Goal: Transaction & Acquisition: Purchase product/service

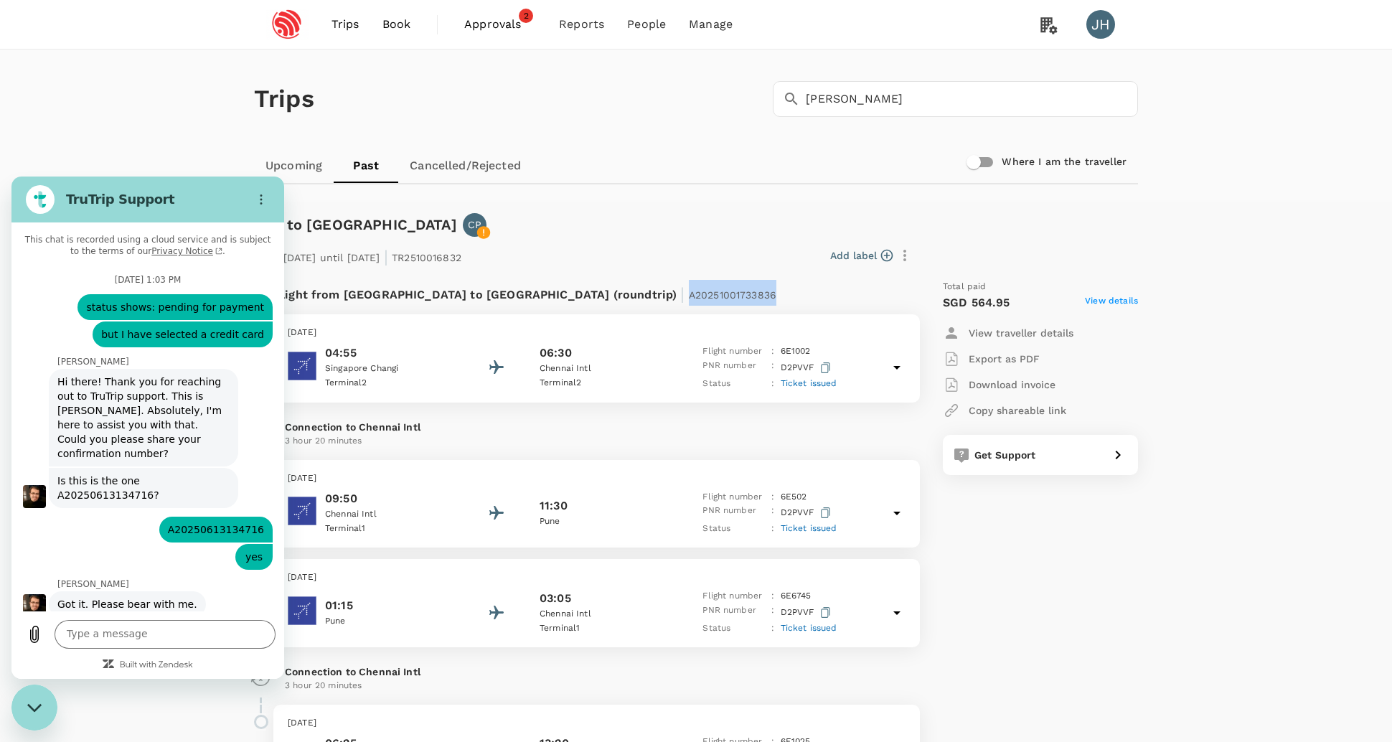
scroll to position [10594, 0]
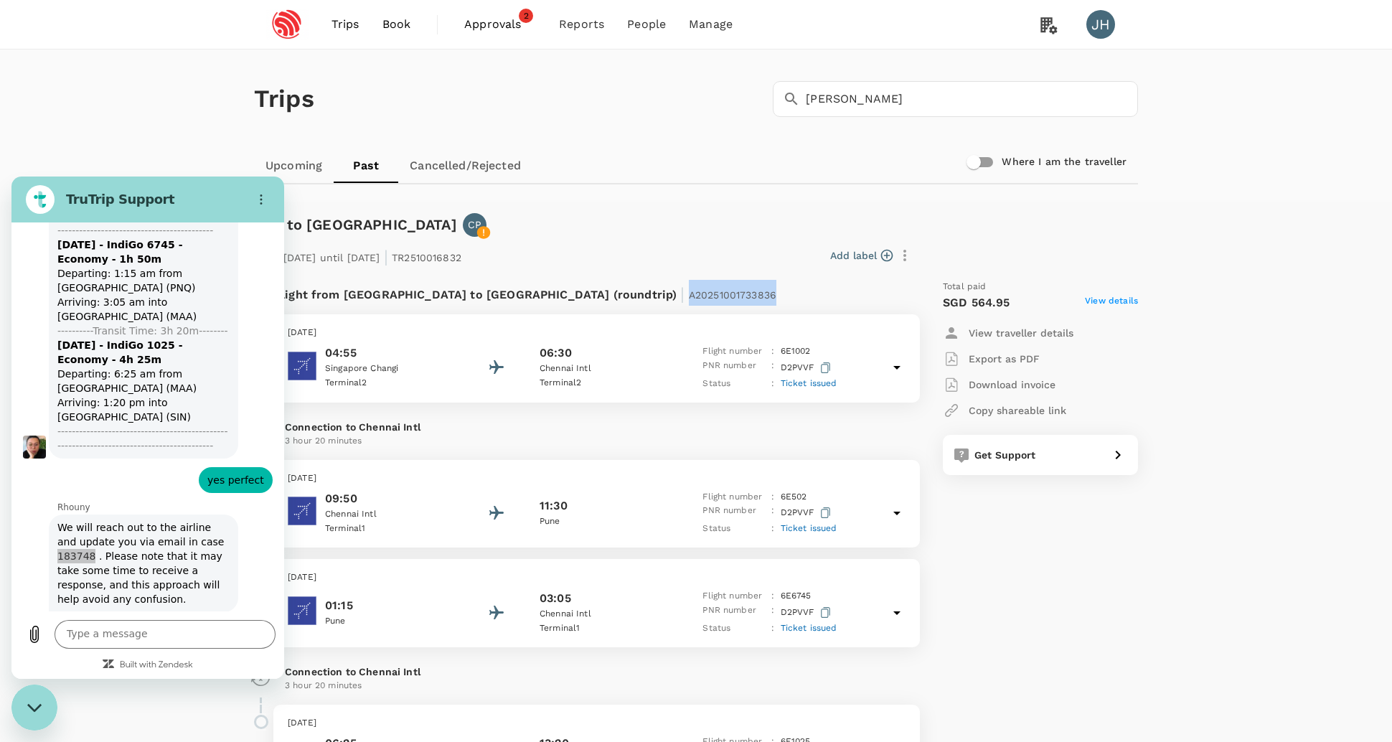
click at [495, 18] on span "Approvals" at bounding box center [500, 24] width 72 height 17
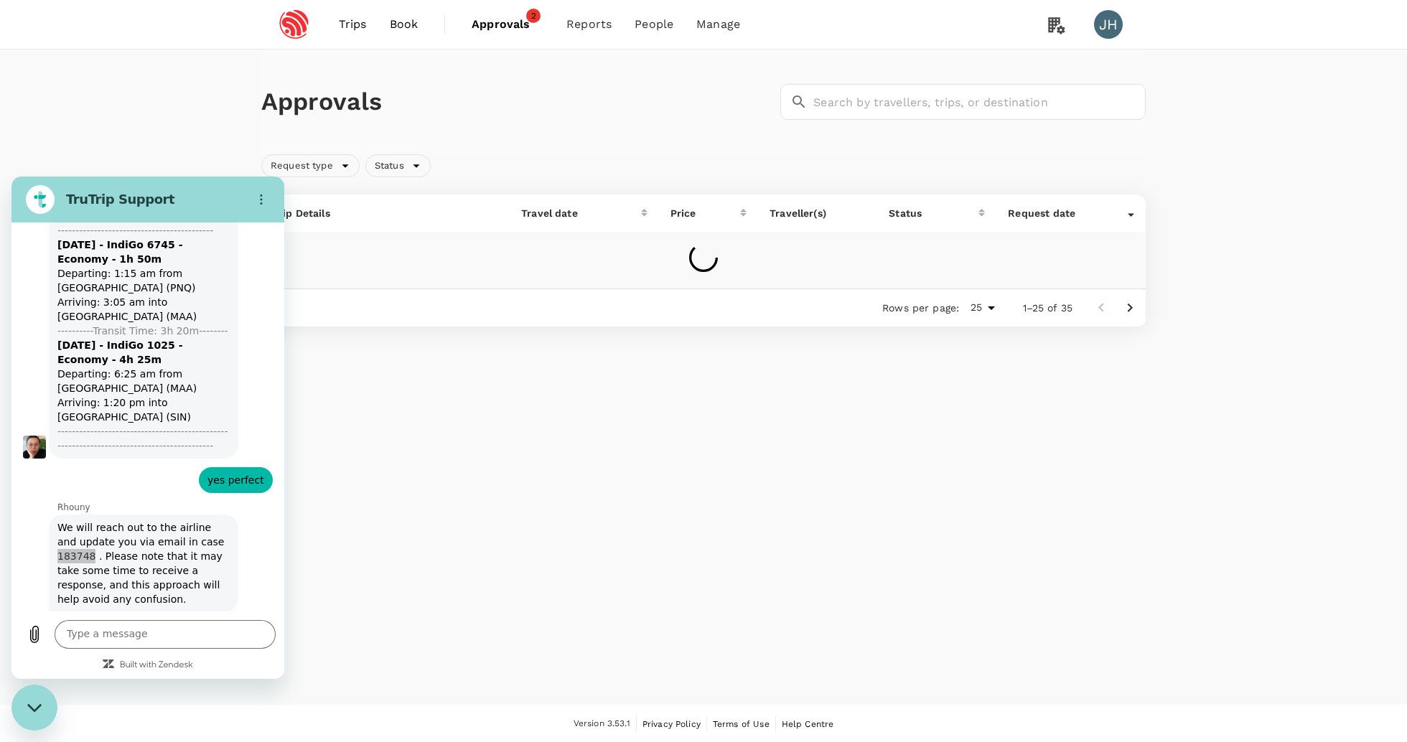
click at [34, 711] on icon "Close messaging window" at bounding box center [34, 707] width 14 height 8
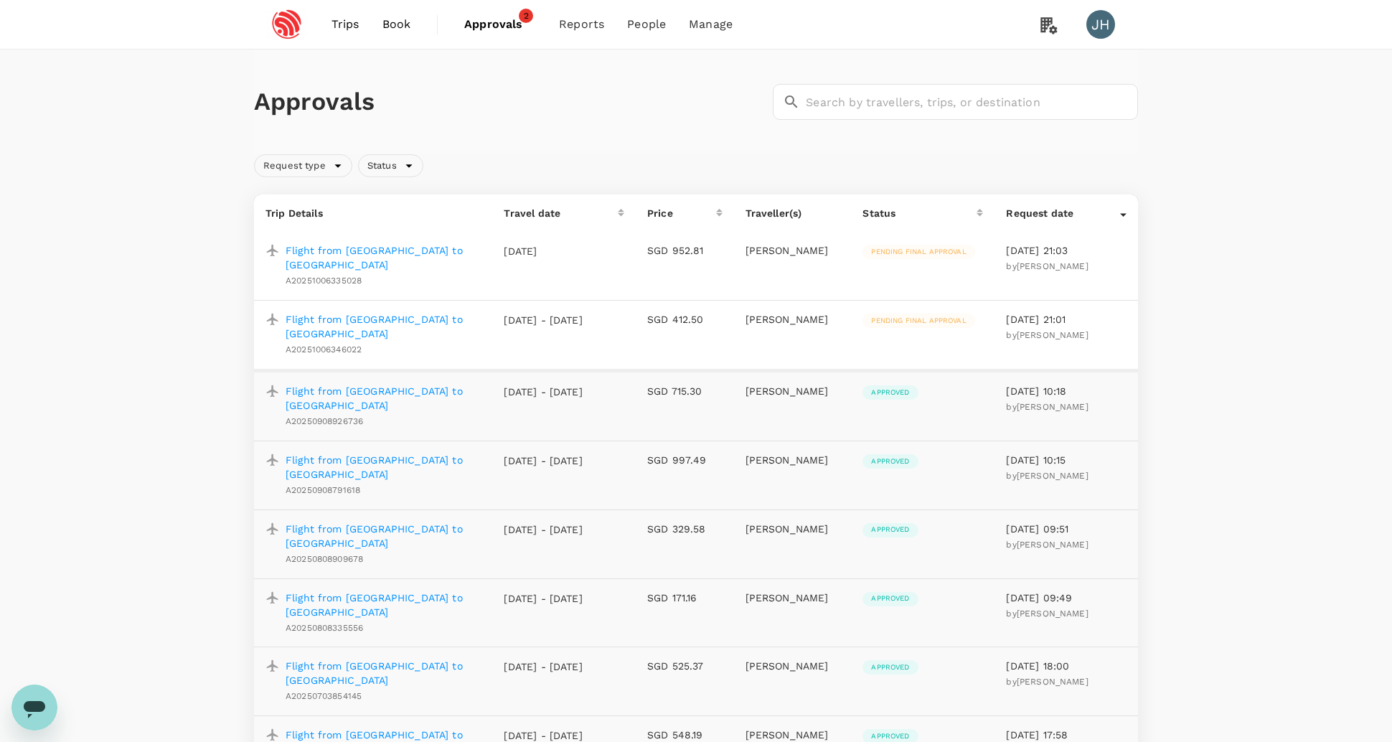
click at [402, 27] on span "Book" at bounding box center [397, 24] width 29 height 17
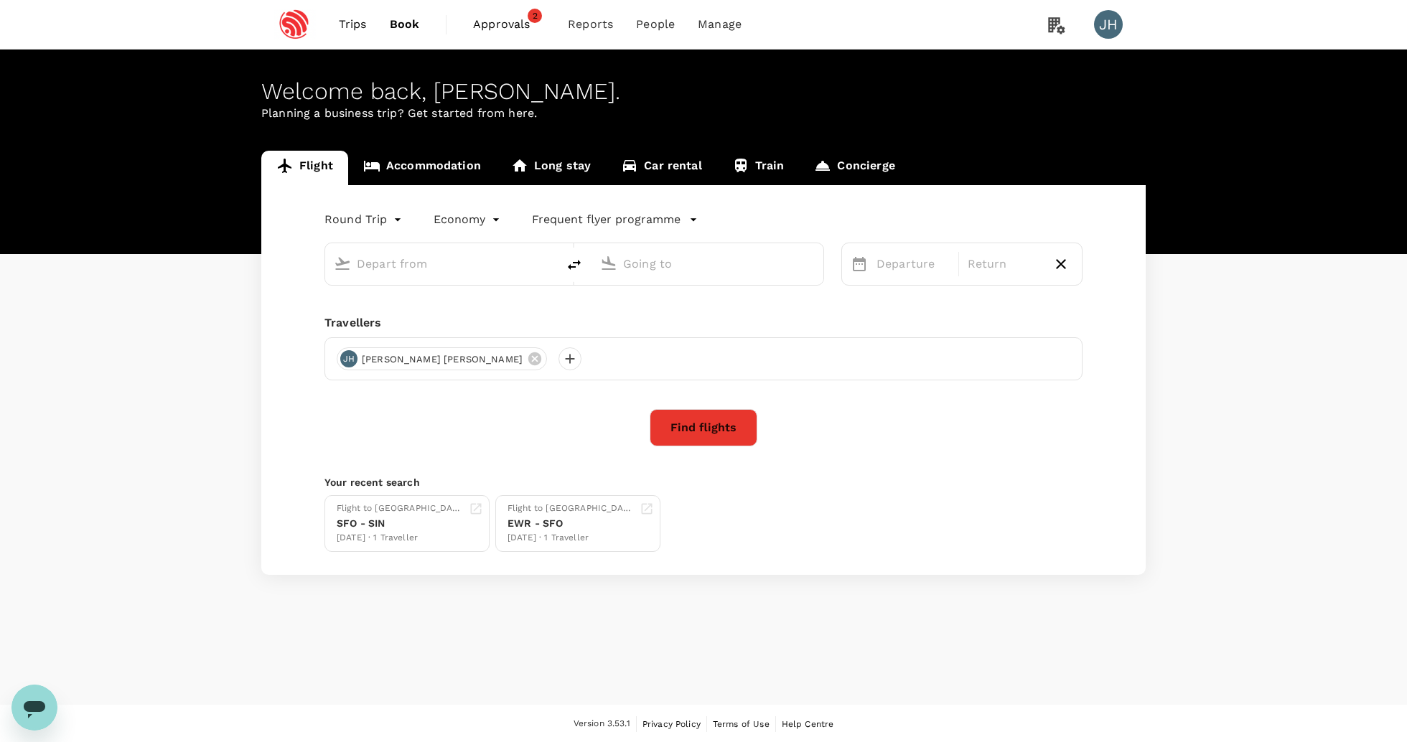
type input "Singapore Changi (SIN)"
type input "Pune (PNQ)"
type input "Singapore Changi (SIN)"
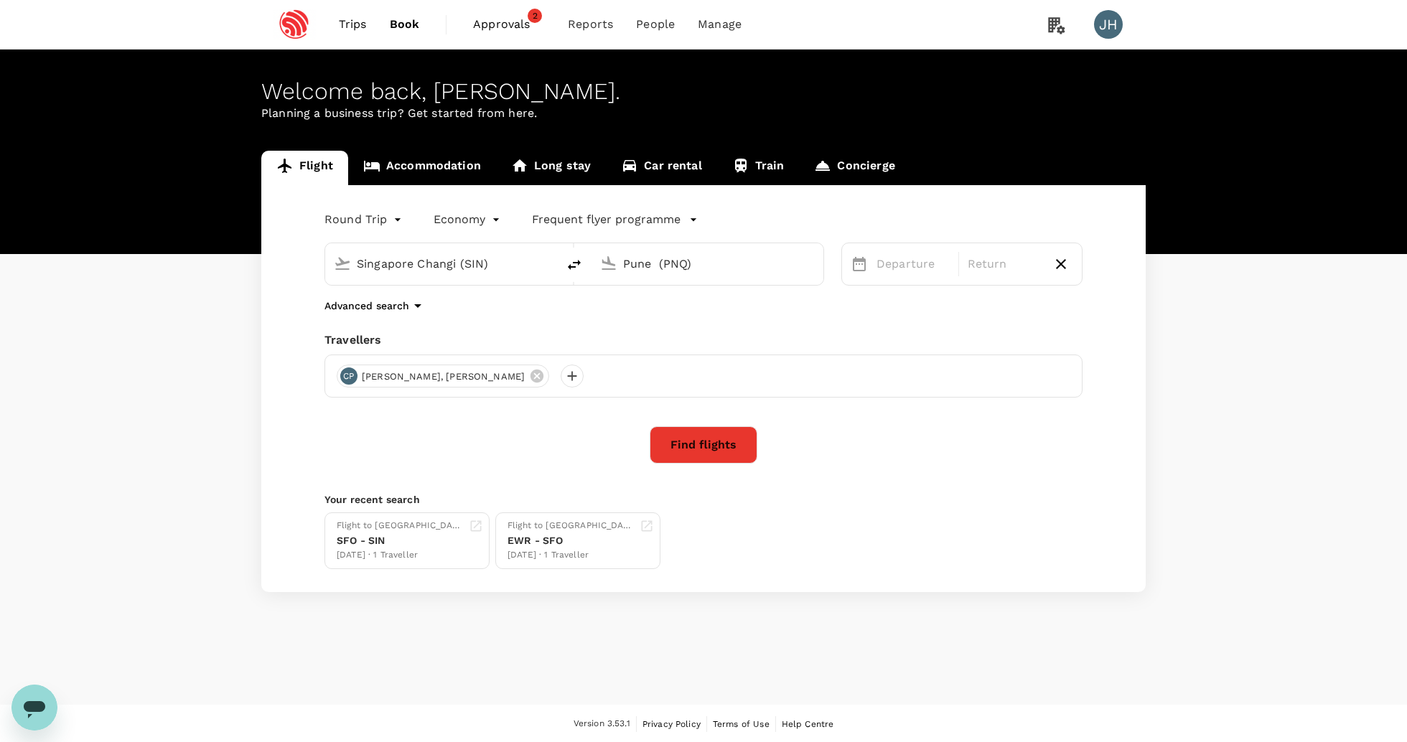
click at [672, 271] on input "Pune (PNQ)" at bounding box center [708, 264] width 170 height 22
click at [632, 291] on li "[GEOGRAPHIC_DATA], [GEOGRAPHIC_DATA]" at bounding box center [721, 280] width 330 height 19
type input "[GEOGRAPHIC_DATA], [GEOGRAPHIC_DATA] (any)"
click at [369, 228] on body "Trips Book Approvals 2 Reports People Manage JH Welcome back , [PERSON_NAME] . …" at bounding box center [703, 372] width 1407 height 744
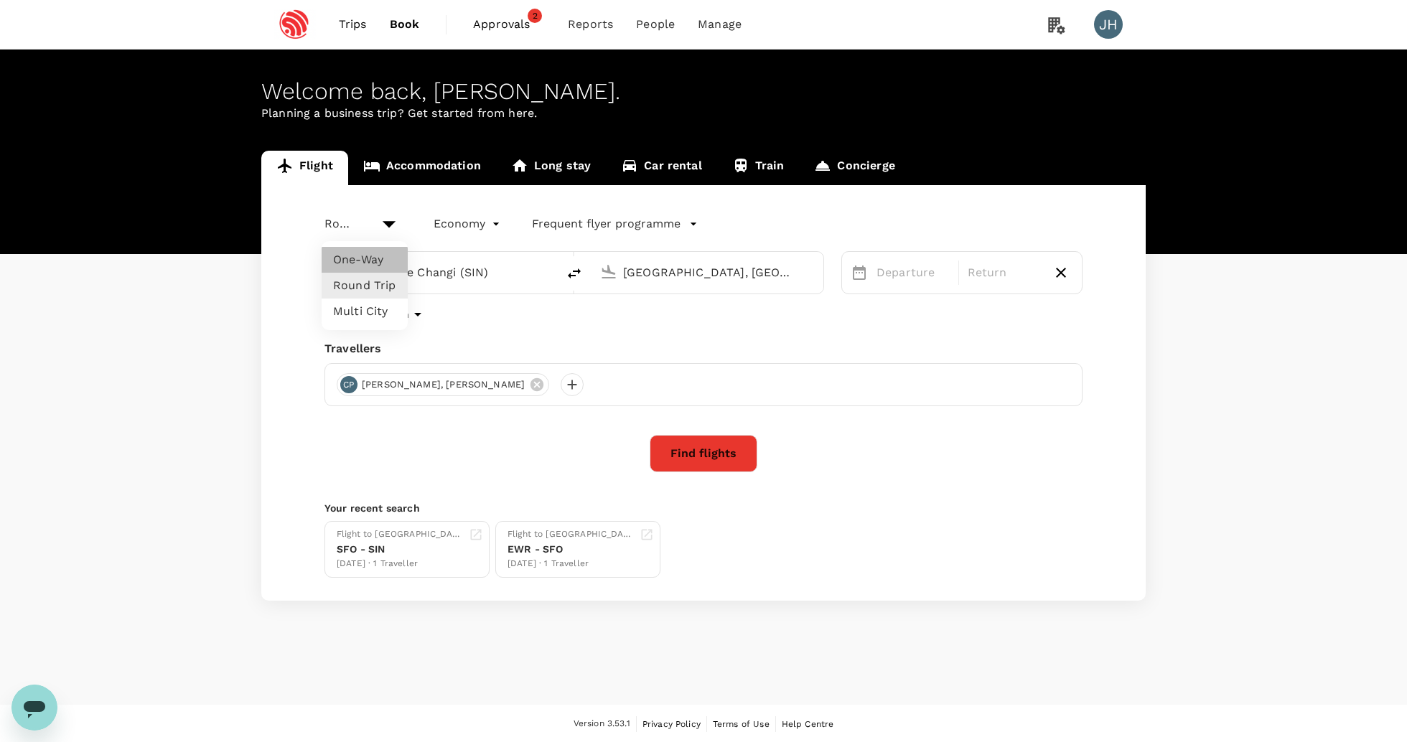
click at [367, 256] on li "One-Way" at bounding box center [365, 260] width 86 height 26
type input "oneway"
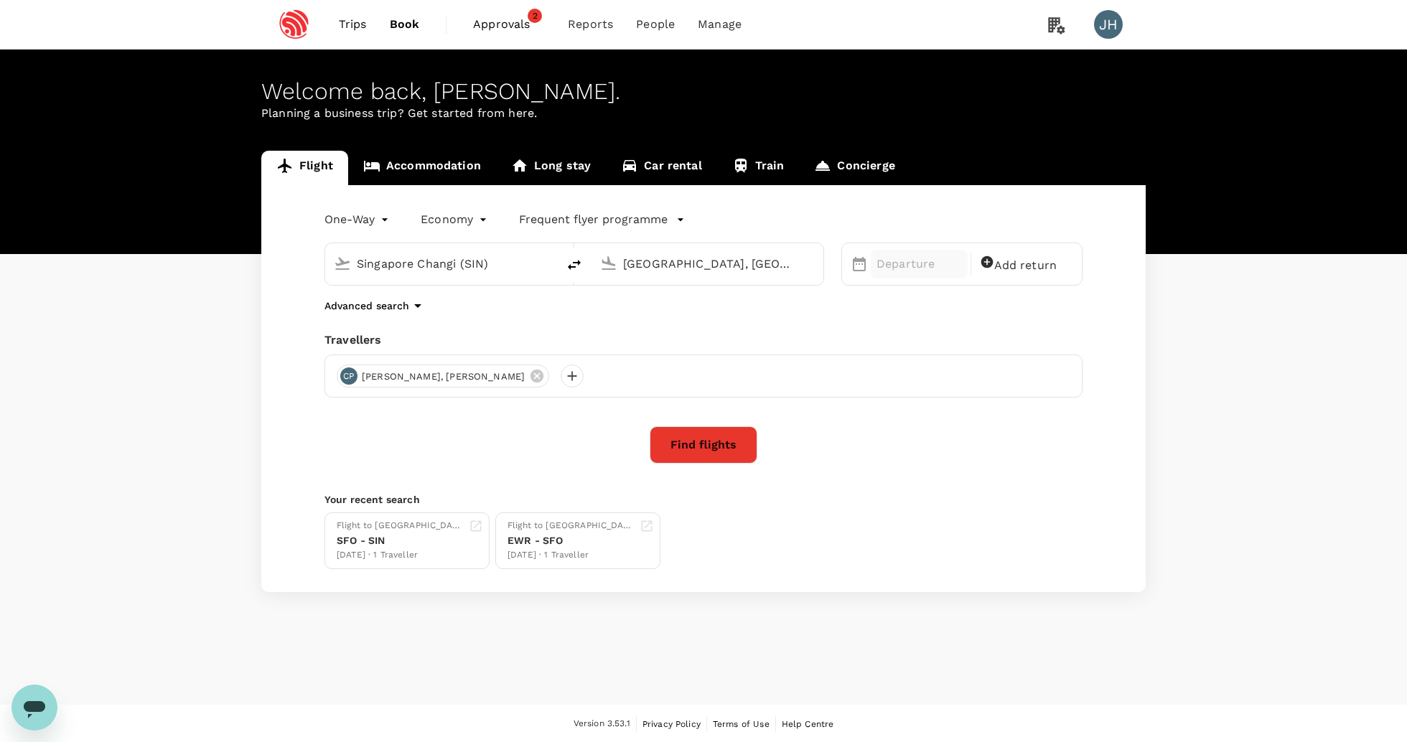
click at [945, 270] on p "Departure" at bounding box center [918, 264] width 85 height 17
click at [1072, 477] on div "23" at bounding box center [1070, 476] width 27 height 27
click at [707, 461] on button "Find flights" at bounding box center [704, 444] width 108 height 37
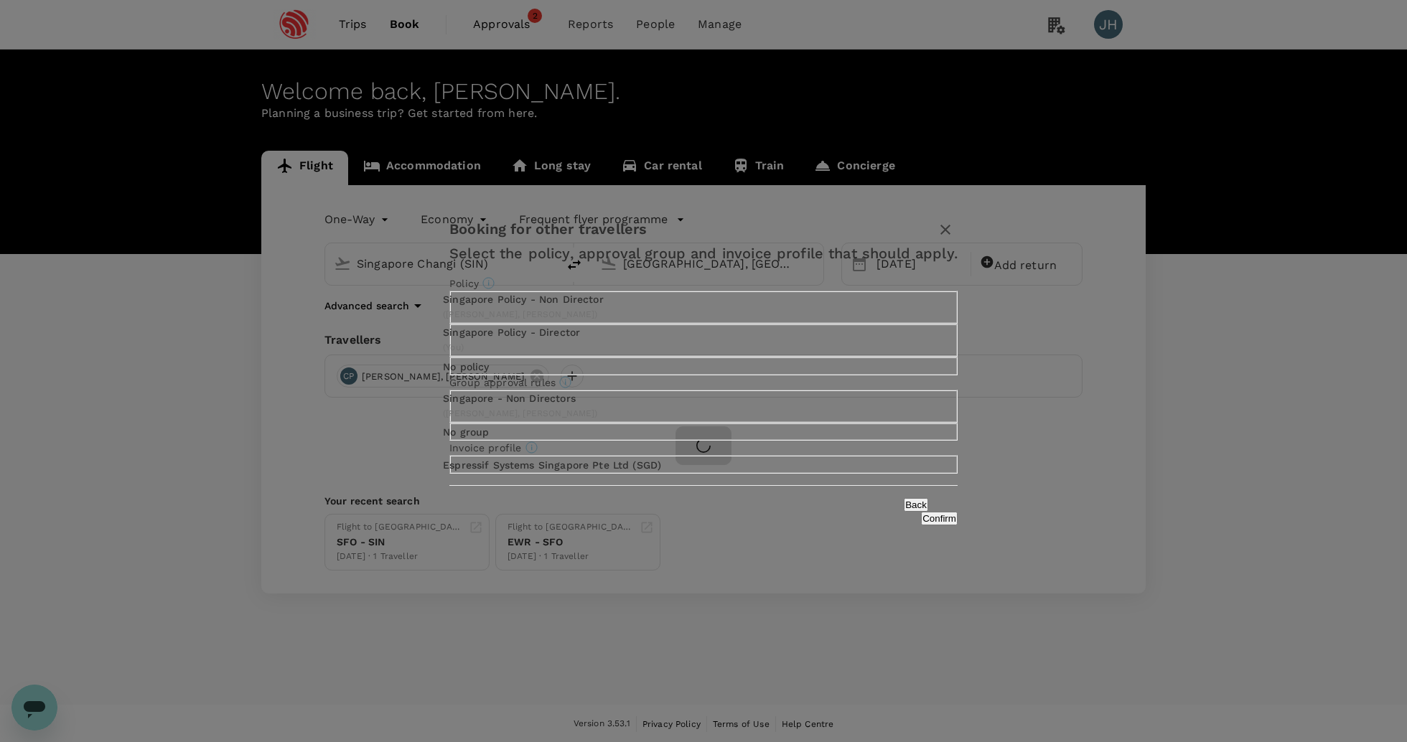
click at [921, 525] on button "Confirm" at bounding box center [939, 519] width 37 height 14
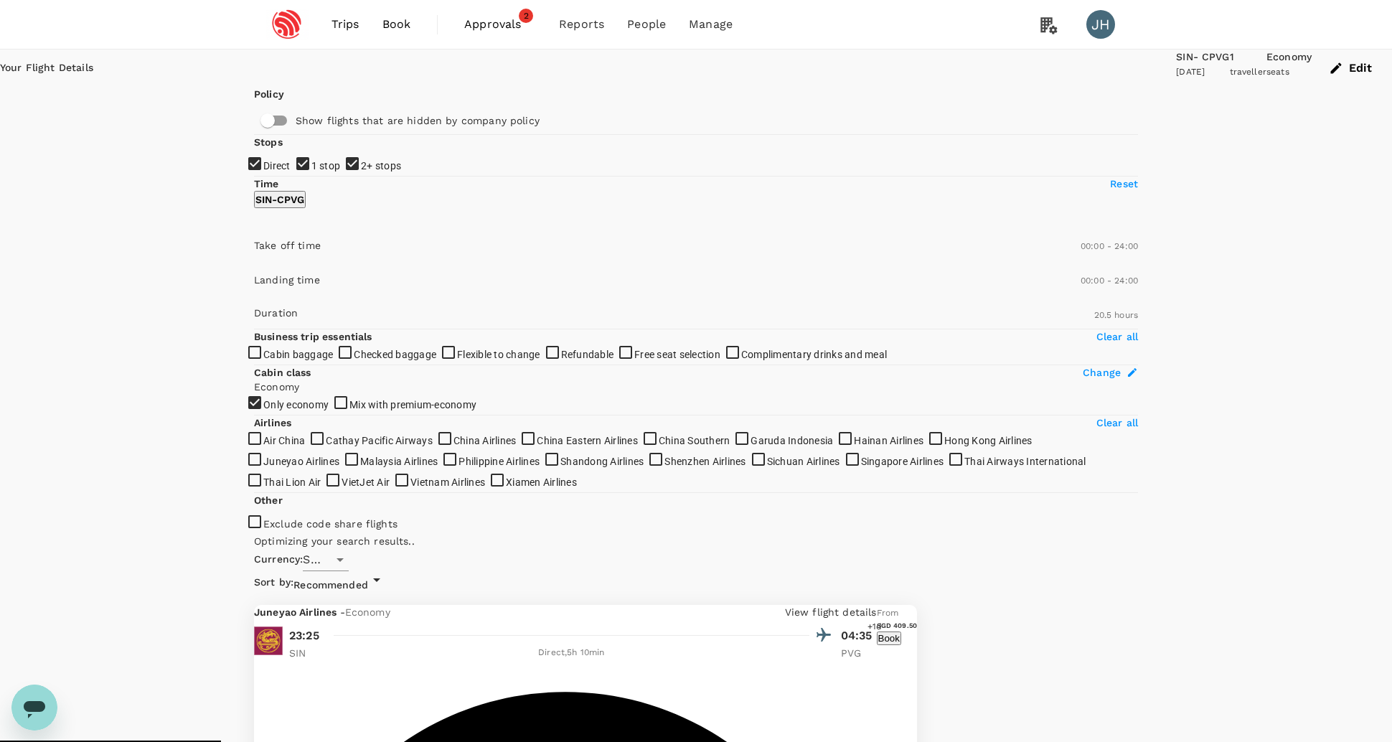
type input "1790"
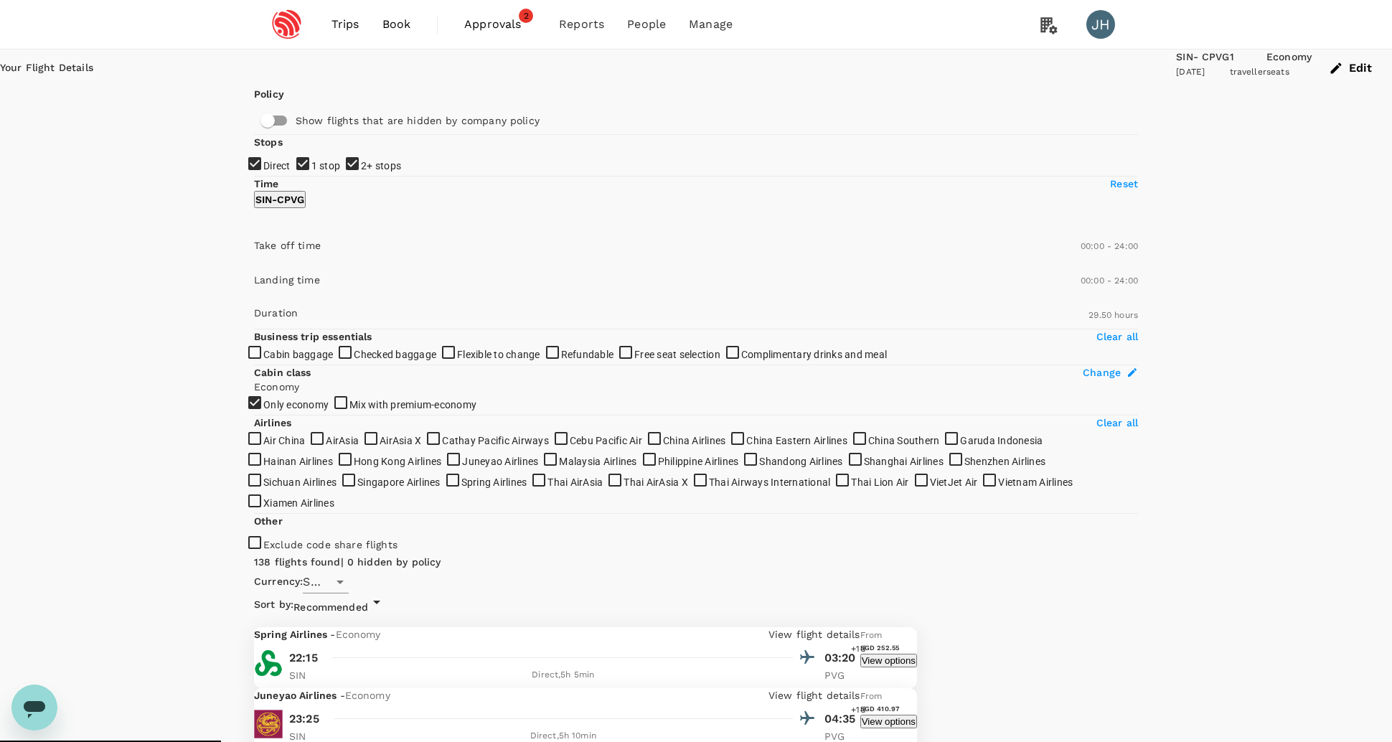
click at [361, 172] on span "2+ stops" at bounding box center [381, 165] width 40 height 11
click at [294, 304] on input "2+ stops" at bounding box center [696, 371] width 1392 height 742
checkbox input "false"
click at [311, 174] on span "1 stop" at bounding box center [325, 165] width 29 height 17
click at [299, 262] on input "1 stop" at bounding box center [696, 371] width 1392 height 742
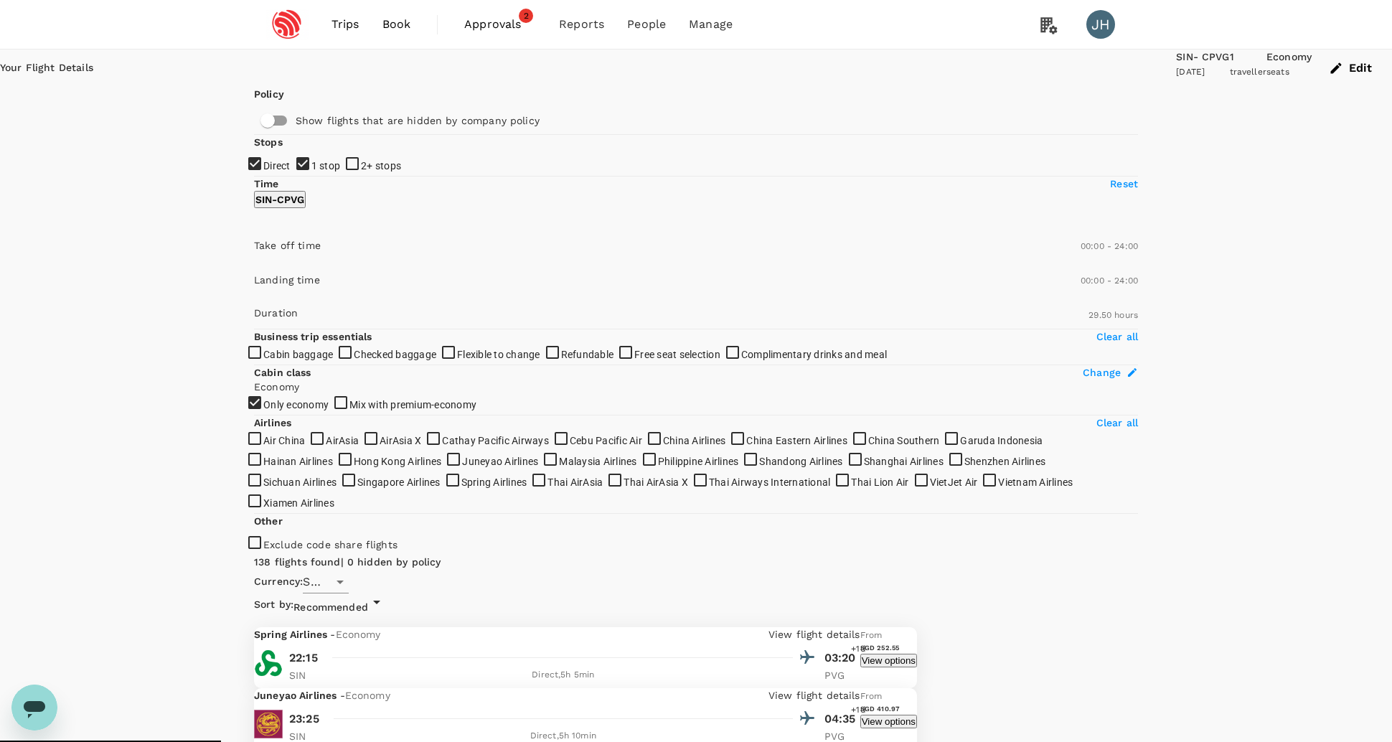
checkbox input "false"
click at [503, 24] on span "Approvals" at bounding box center [500, 24] width 72 height 17
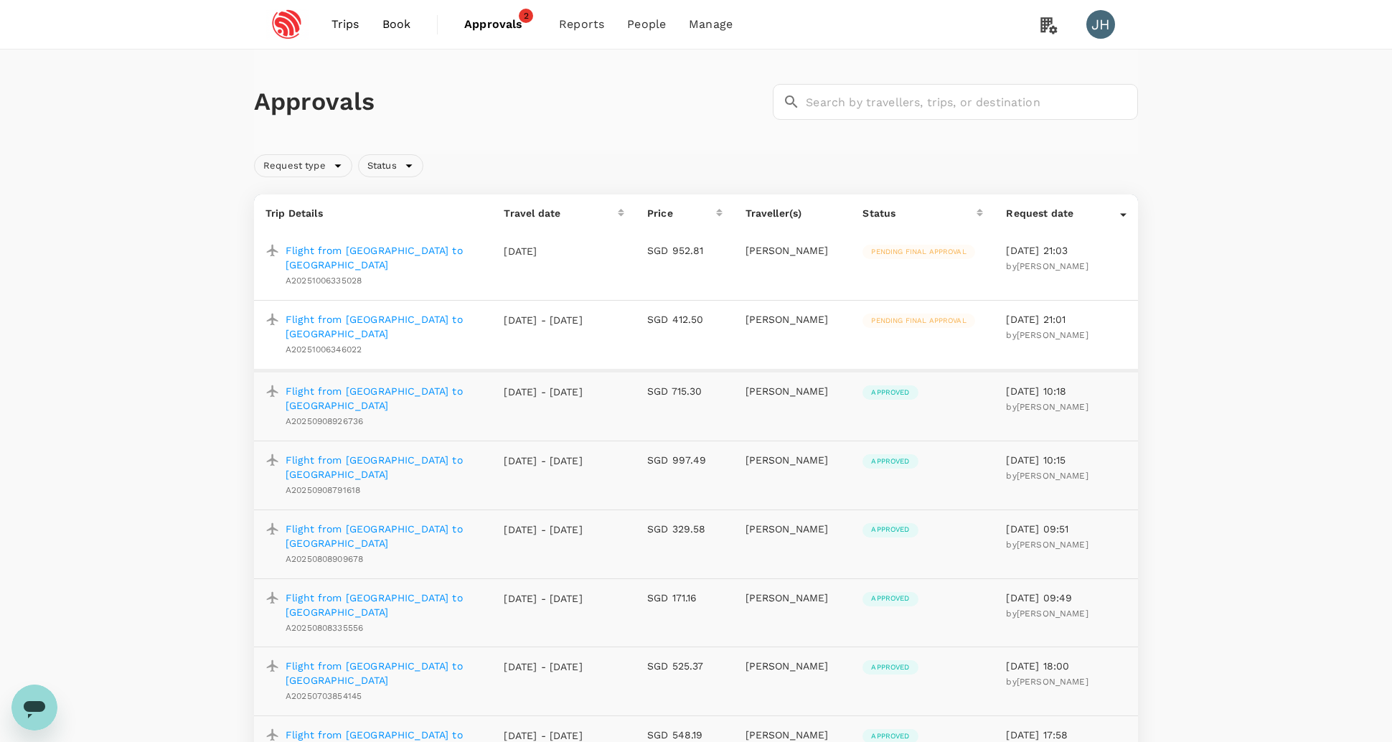
click at [942, 316] on span "Pending final approval" at bounding box center [919, 321] width 112 height 10
click at [491, 3] on link "Approvals 2" at bounding box center [500, 24] width 95 height 49
click at [492, 19] on span "Approvals" at bounding box center [500, 24] width 72 height 17
click at [514, 24] on span "Approvals" at bounding box center [500, 24] width 72 height 17
click at [616, 27] on li "People" at bounding box center [647, 24] width 62 height 49
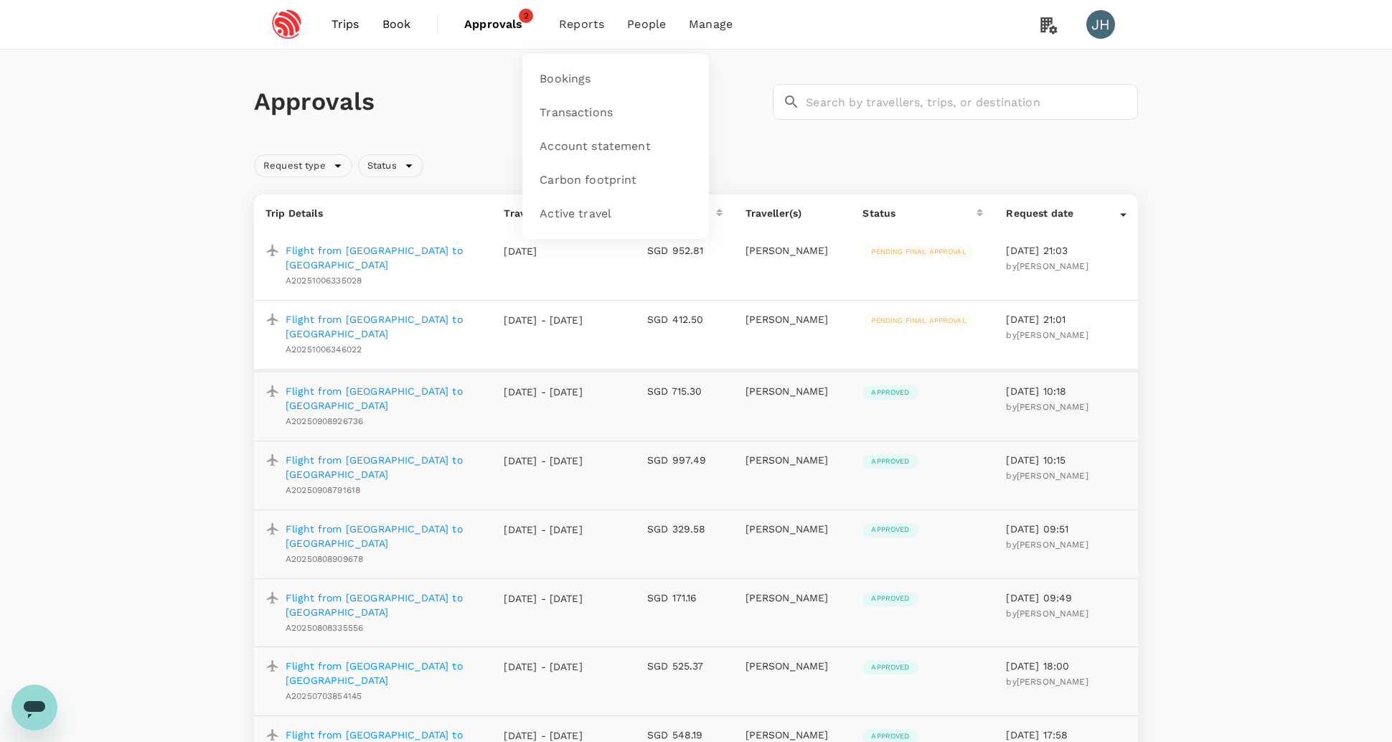
click at [560, 20] on span "Reports" at bounding box center [581, 24] width 45 height 17
click at [498, 23] on span "Approvals" at bounding box center [500, 24] width 72 height 17
click at [530, 9] on span "2" at bounding box center [526, 16] width 14 height 14
click at [405, 19] on span "Book" at bounding box center [397, 24] width 29 height 17
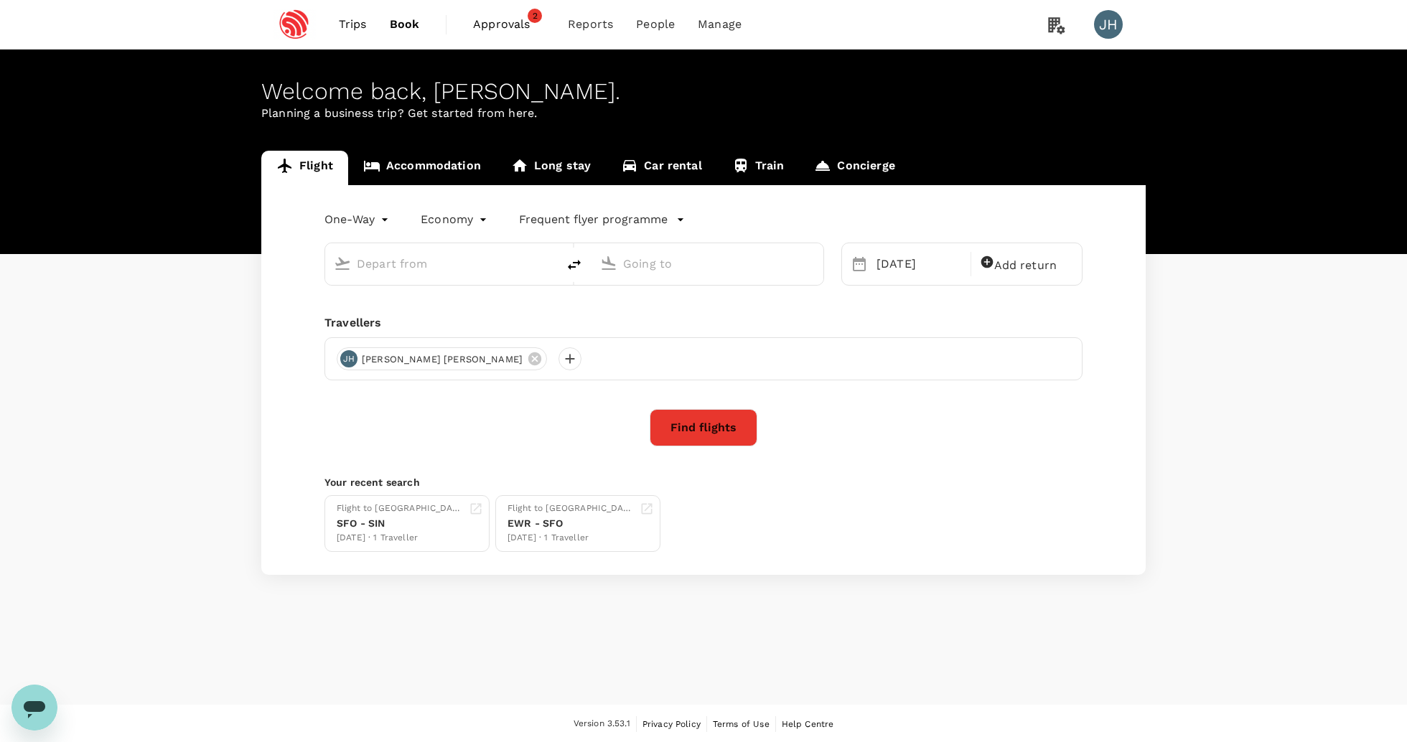
type input "Singapore Changi (SIN)"
type input "[GEOGRAPHIC_DATA], [GEOGRAPHIC_DATA] (any)"
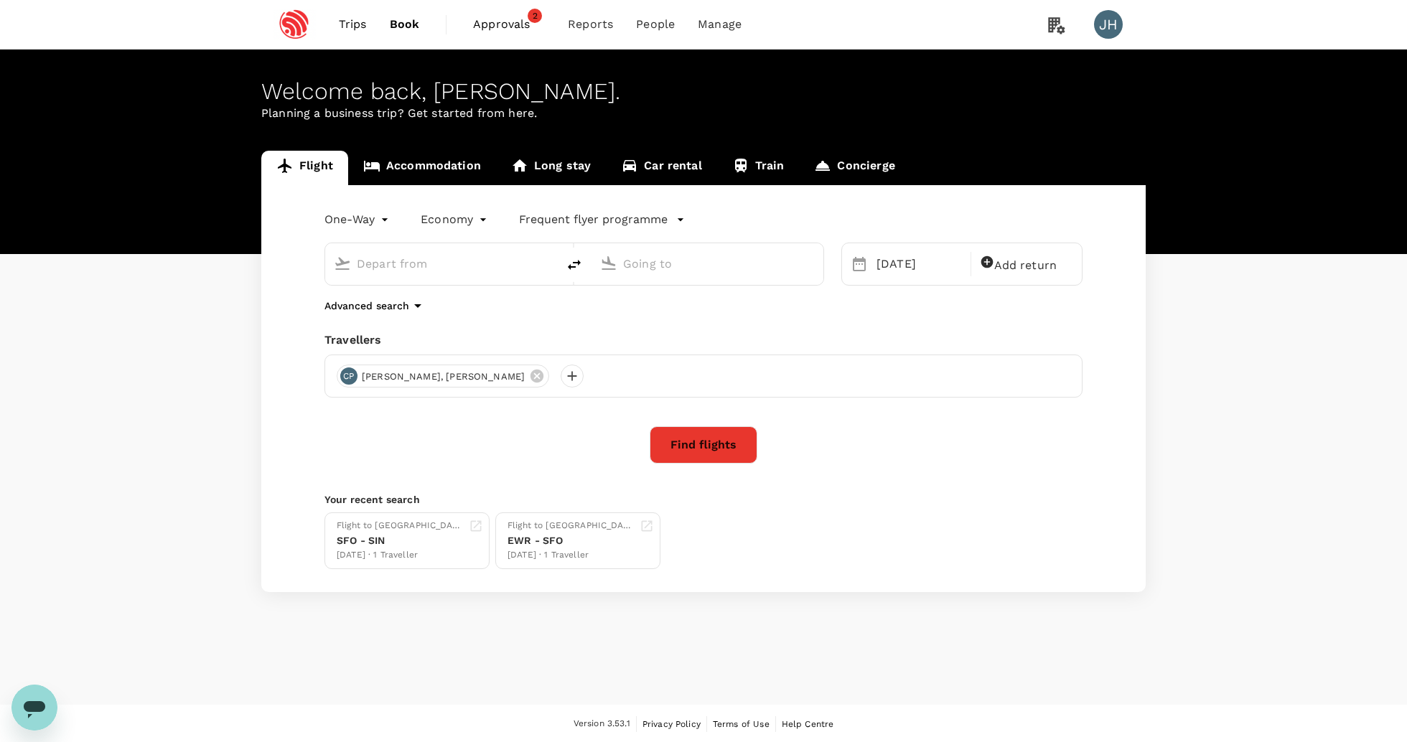
type input "Singapore Changi (SIN)"
type input "[GEOGRAPHIC_DATA], [GEOGRAPHIC_DATA] (any)"
click at [578, 270] on icon "delete" at bounding box center [574, 264] width 17 height 17
type input "[GEOGRAPHIC_DATA], [GEOGRAPHIC_DATA] (any)"
type input "Singapore Changi (SIN)"
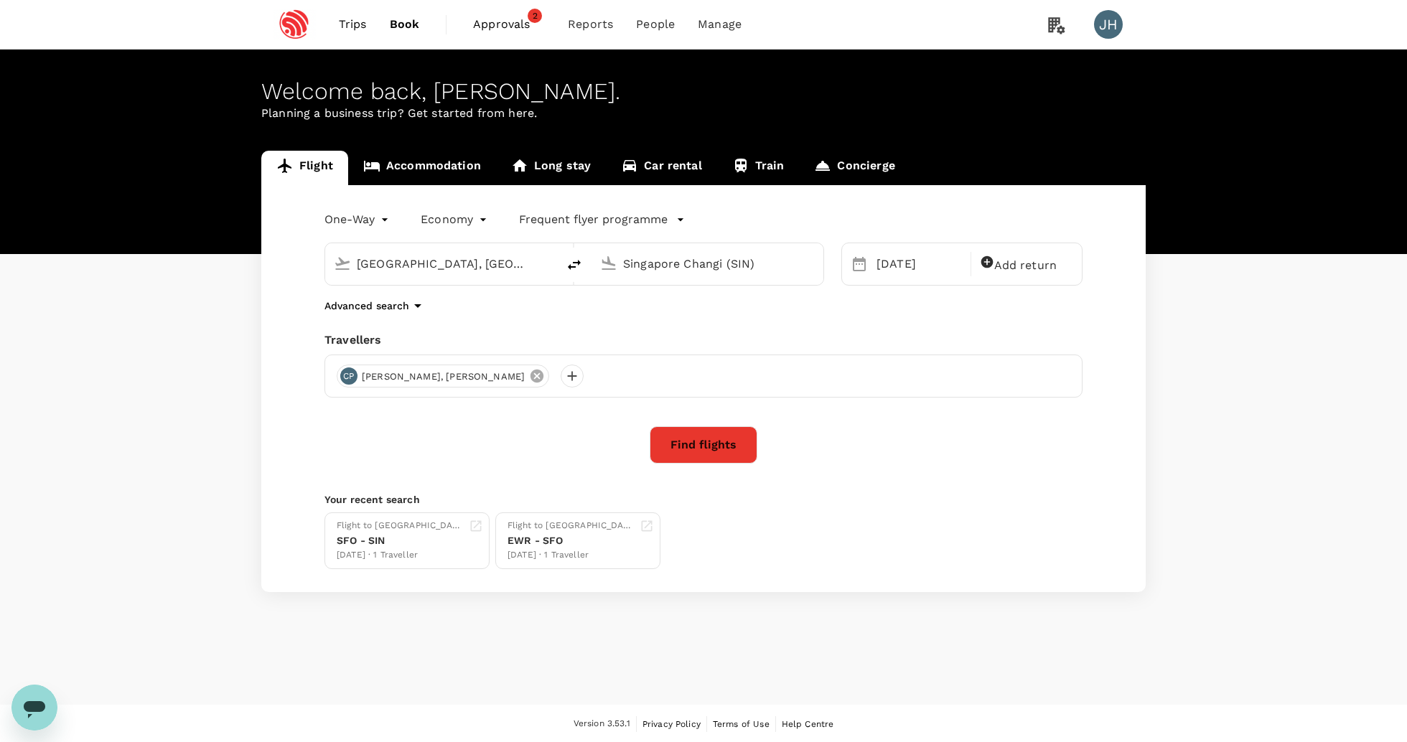
click at [529, 384] on icon at bounding box center [537, 376] width 16 height 16
click at [353, 388] on div at bounding box center [348, 376] width 23 height 23
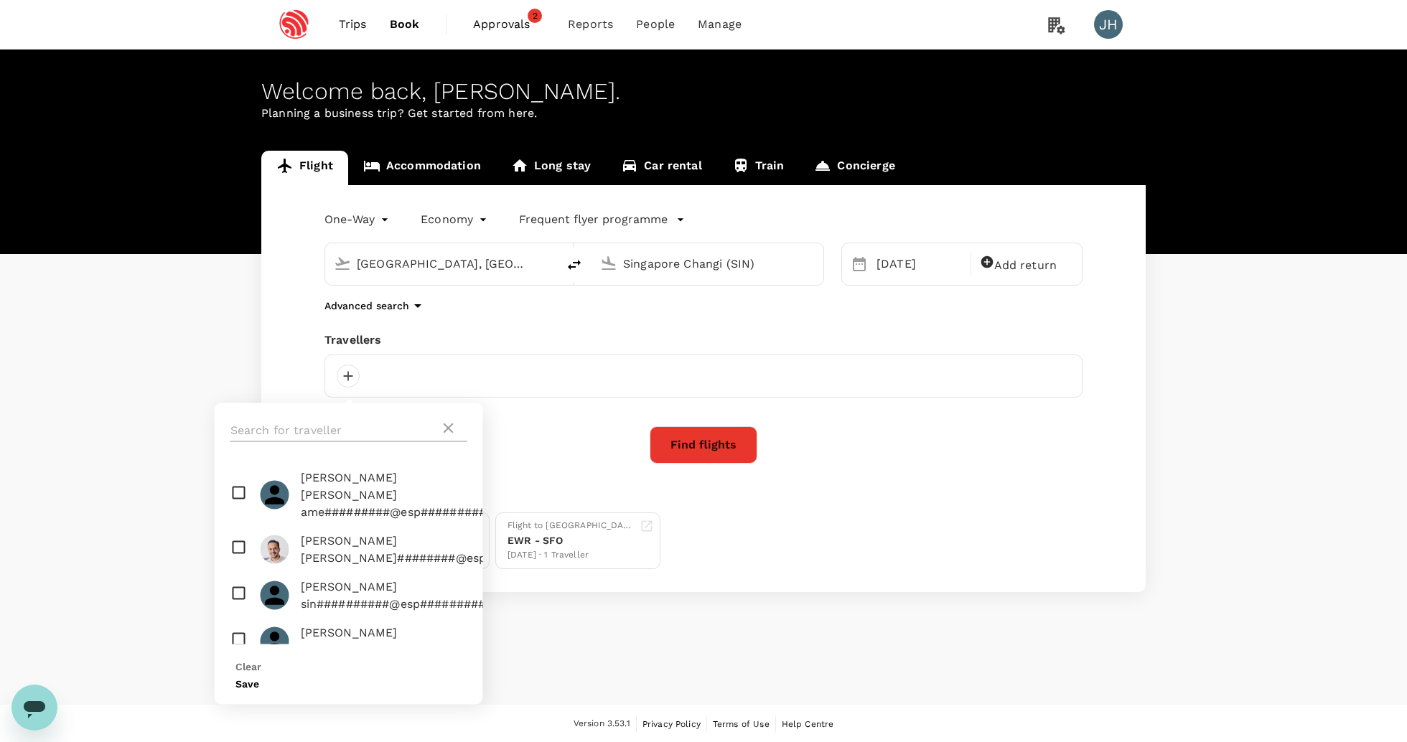
click at [371, 428] on input "text" at bounding box center [335, 430] width 210 height 23
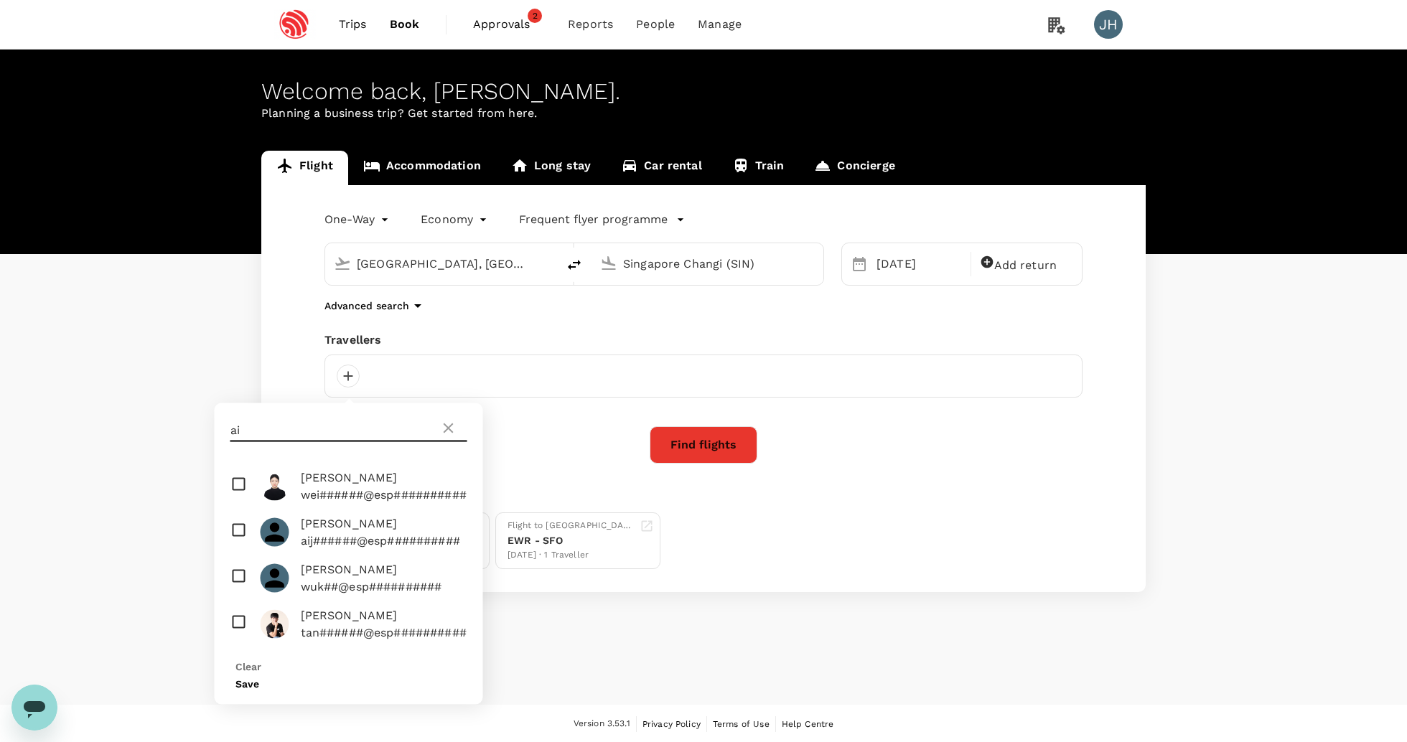
type input "ai"
click at [237, 534] on input "checkbox" at bounding box center [349, 533] width 268 height 46
checkbox input "true"
click at [259, 678] on button "Save" at bounding box center [247, 683] width 24 height 11
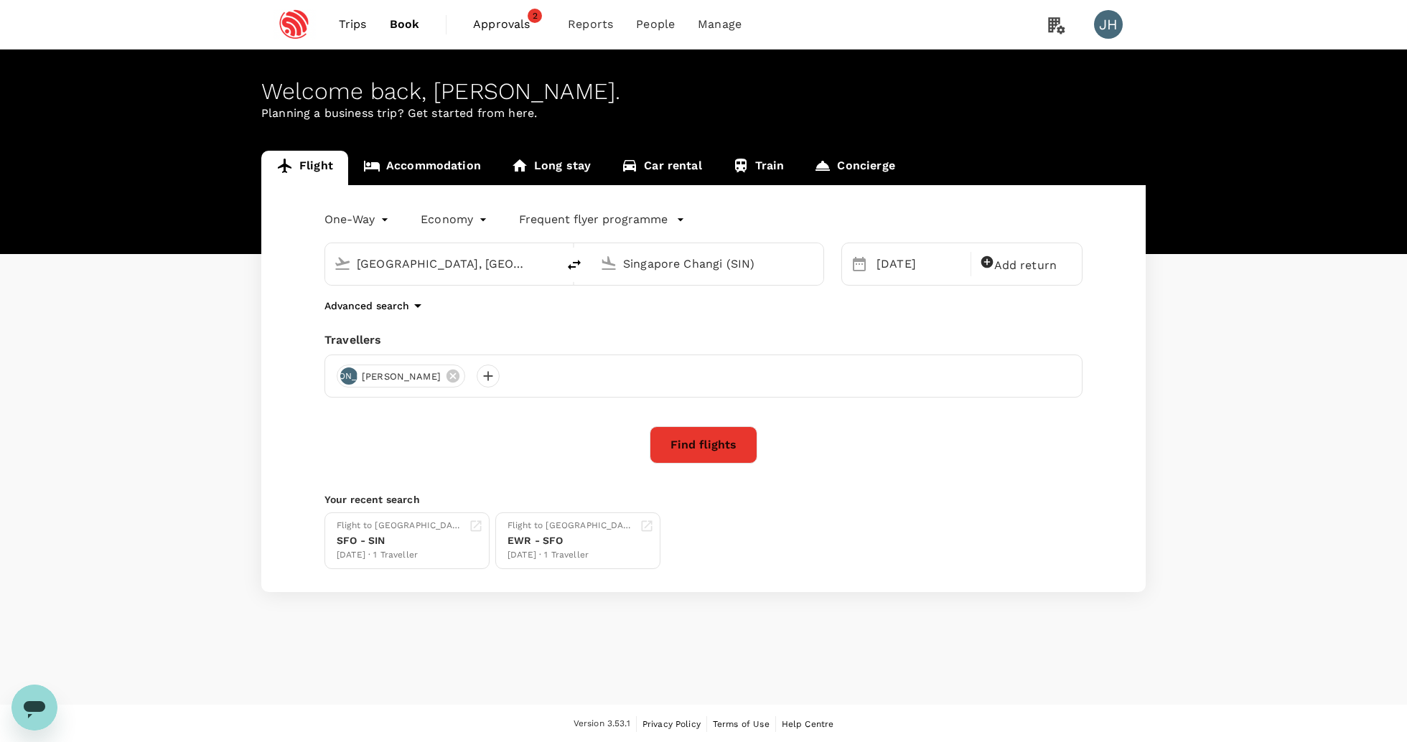
click at [928, 286] on div "[DATE] Add return" at bounding box center [953, 255] width 258 height 60
click at [916, 270] on div "[DATE]" at bounding box center [919, 264] width 97 height 29
click at [1006, 423] on div "14" at bounding box center [1006, 421] width 27 height 27
click at [994, 264] on icon at bounding box center [987, 262] width 14 height 14
type input "roundtrip"
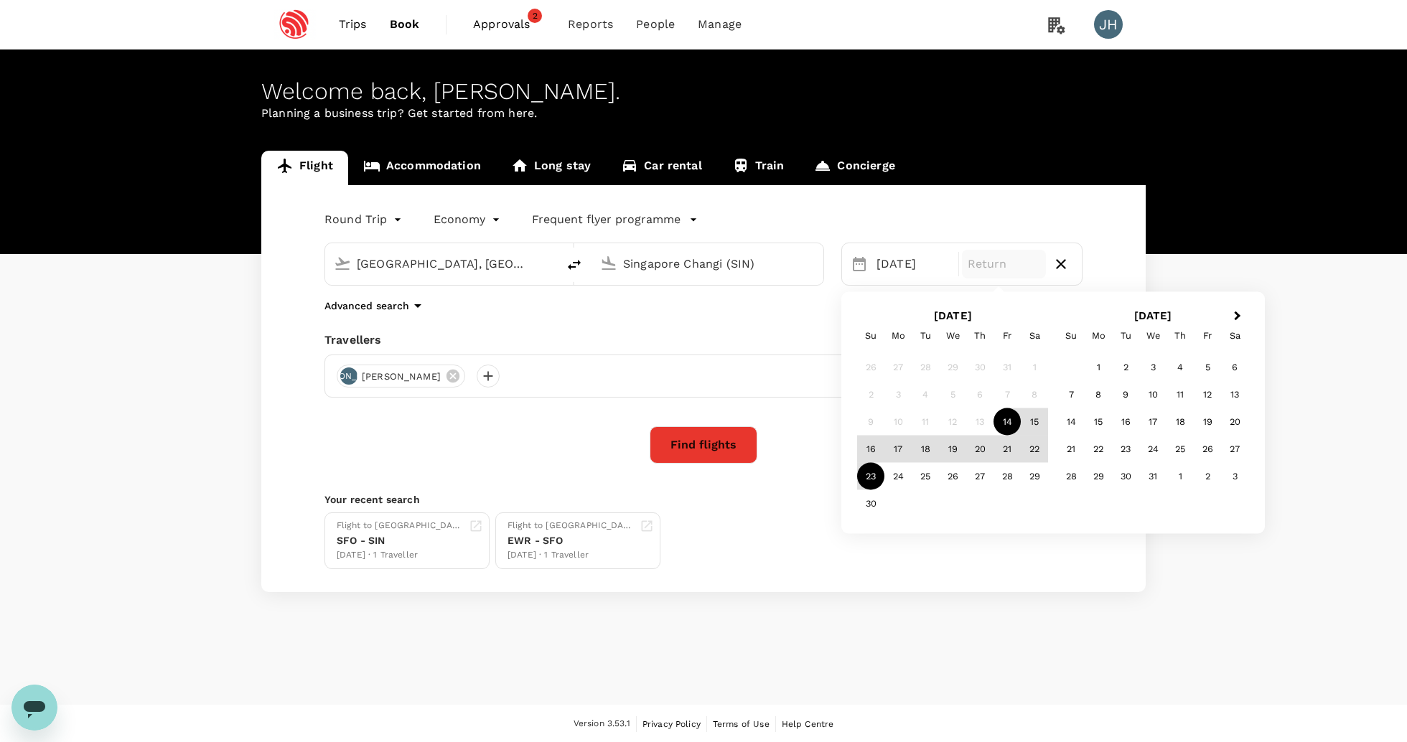
click at [870, 472] on div "23" at bounding box center [870, 476] width 27 height 27
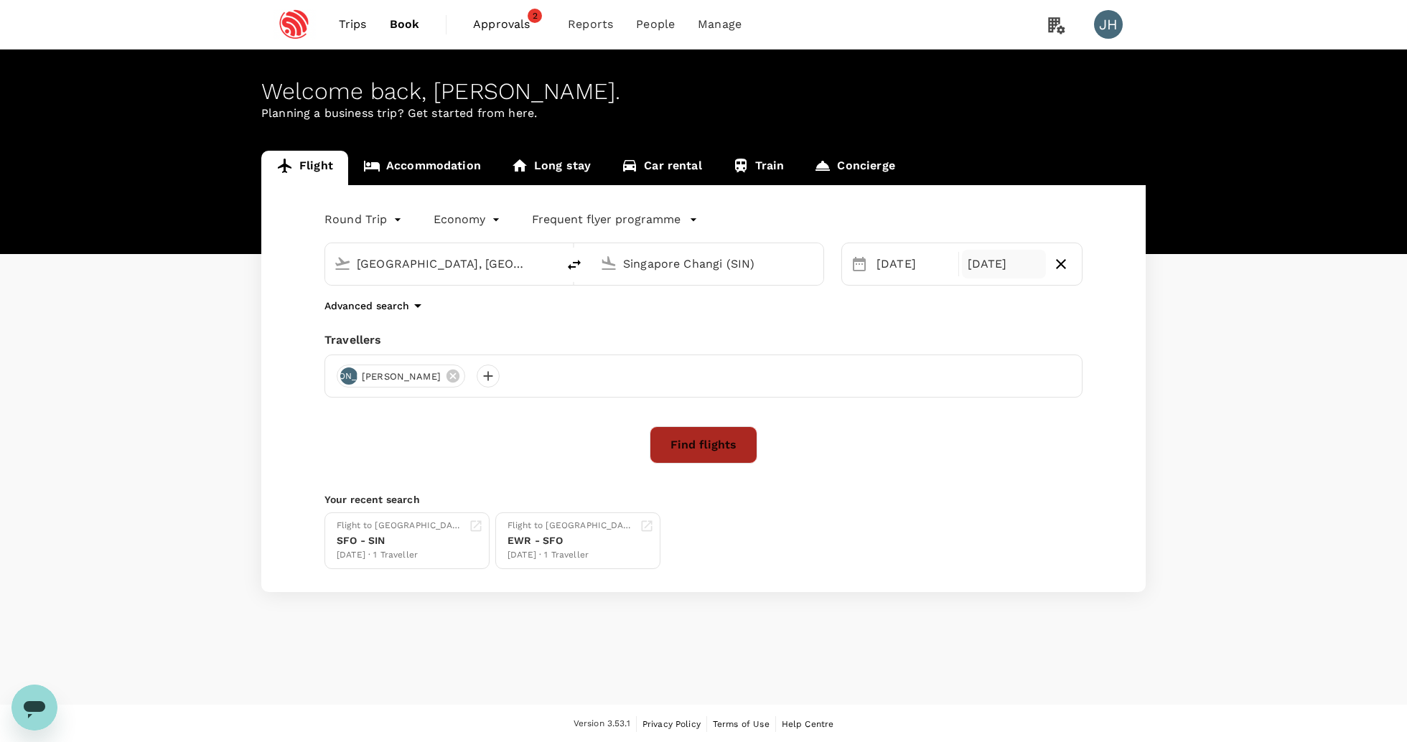
click at [693, 463] on button "Find flights" at bounding box center [704, 444] width 108 height 37
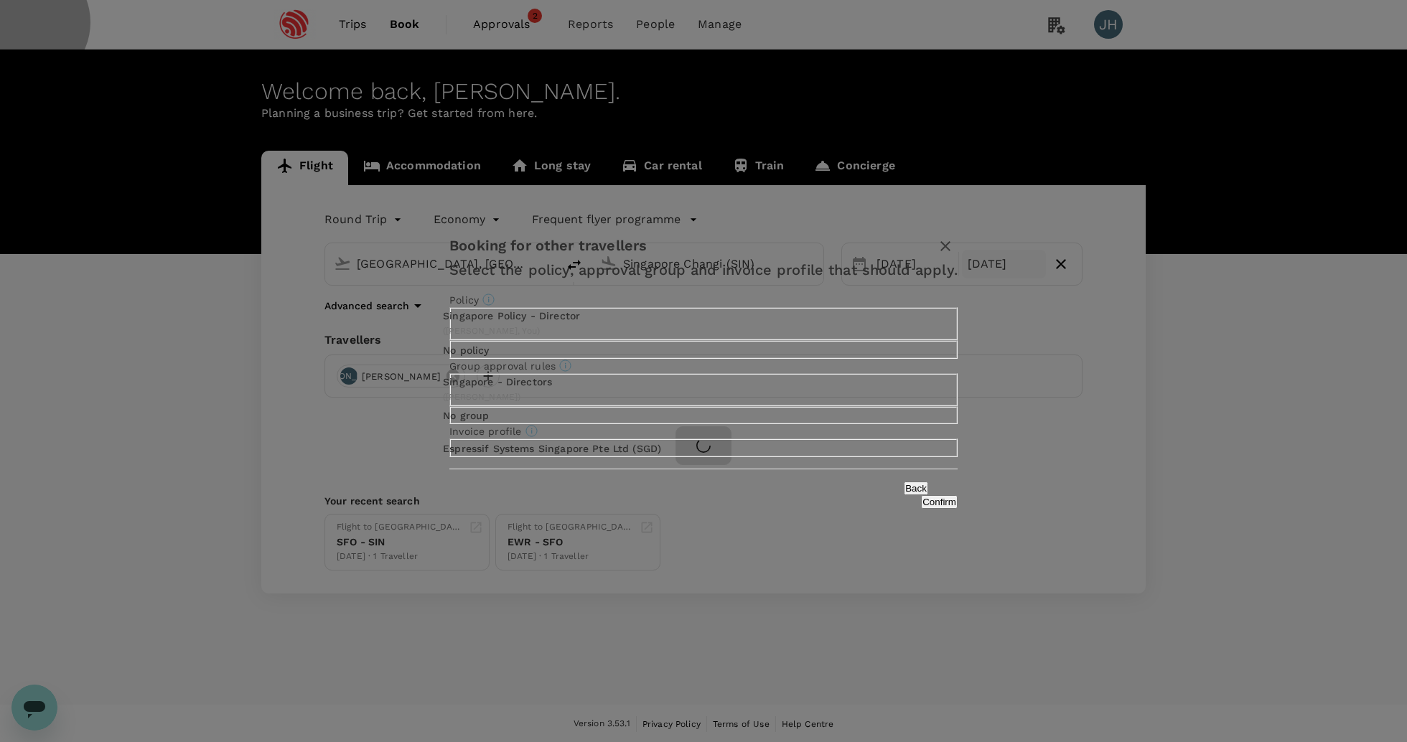
click at [921, 509] on button "Confirm" at bounding box center [939, 502] width 37 height 14
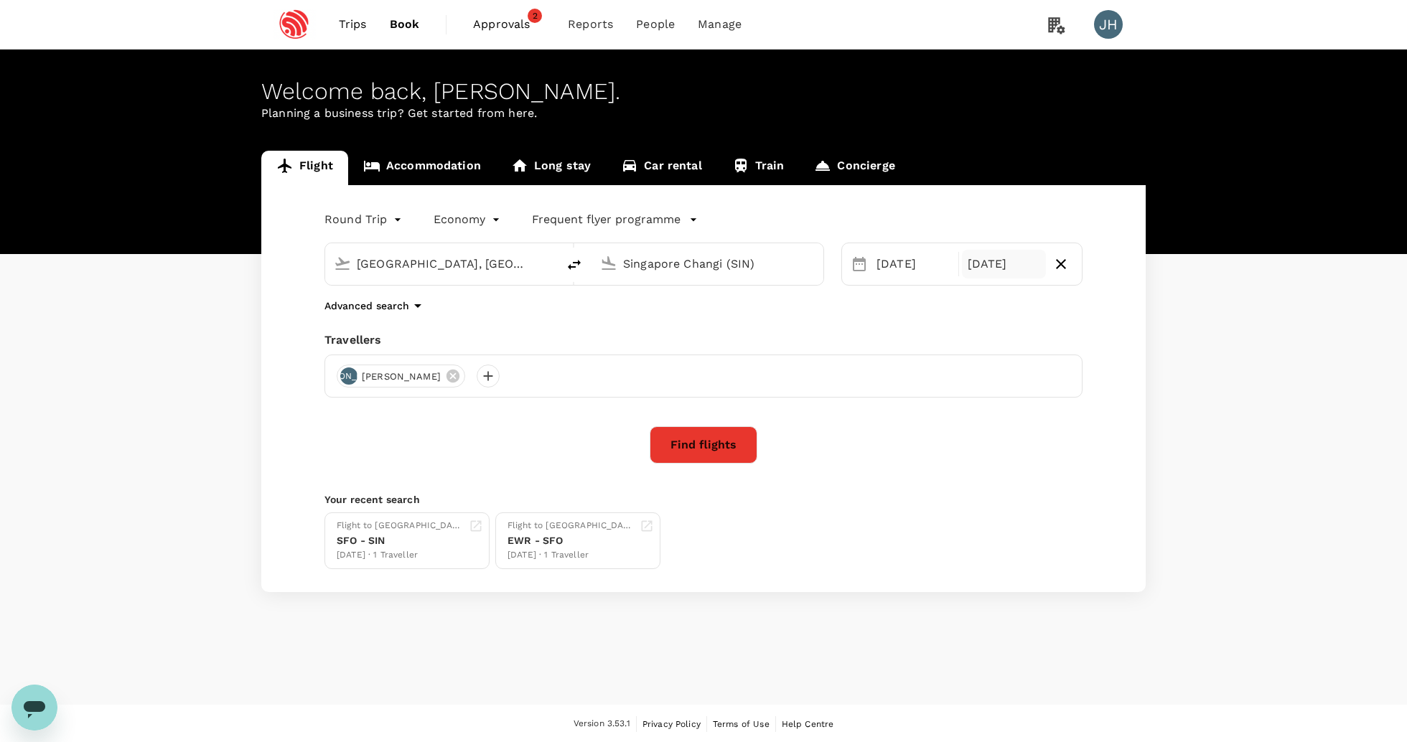
click at [698, 464] on button "Find flights" at bounding box center [704, 444] width 108 height 37
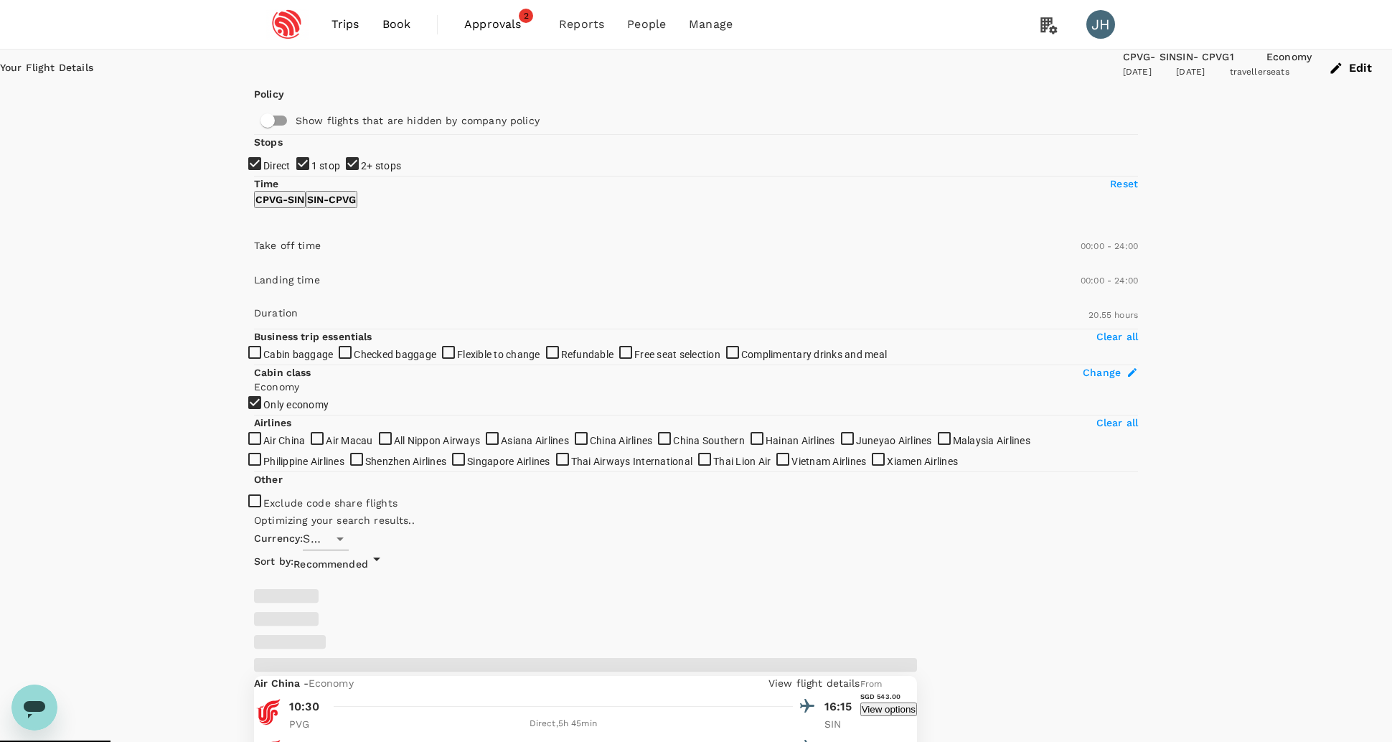
click at [263, 308] on input "2+ stops" at bounding box center [696, 371] width 1392 height 742
checkbox input "false"
click at [266, 256] on input "1 stop" at bounding box center [696, 371] width 1392 height 742
checkbox input "false"
type input "SGD"
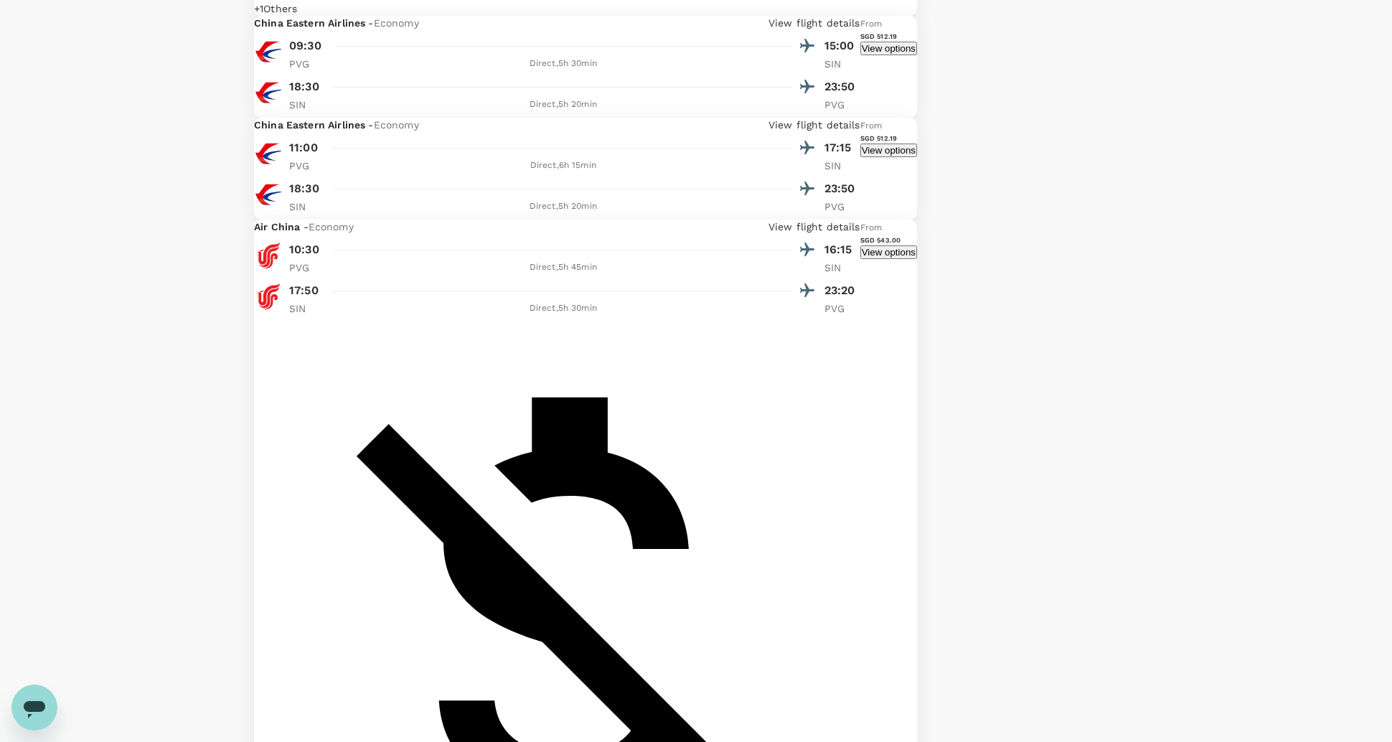
scroll to position [2033, 0]
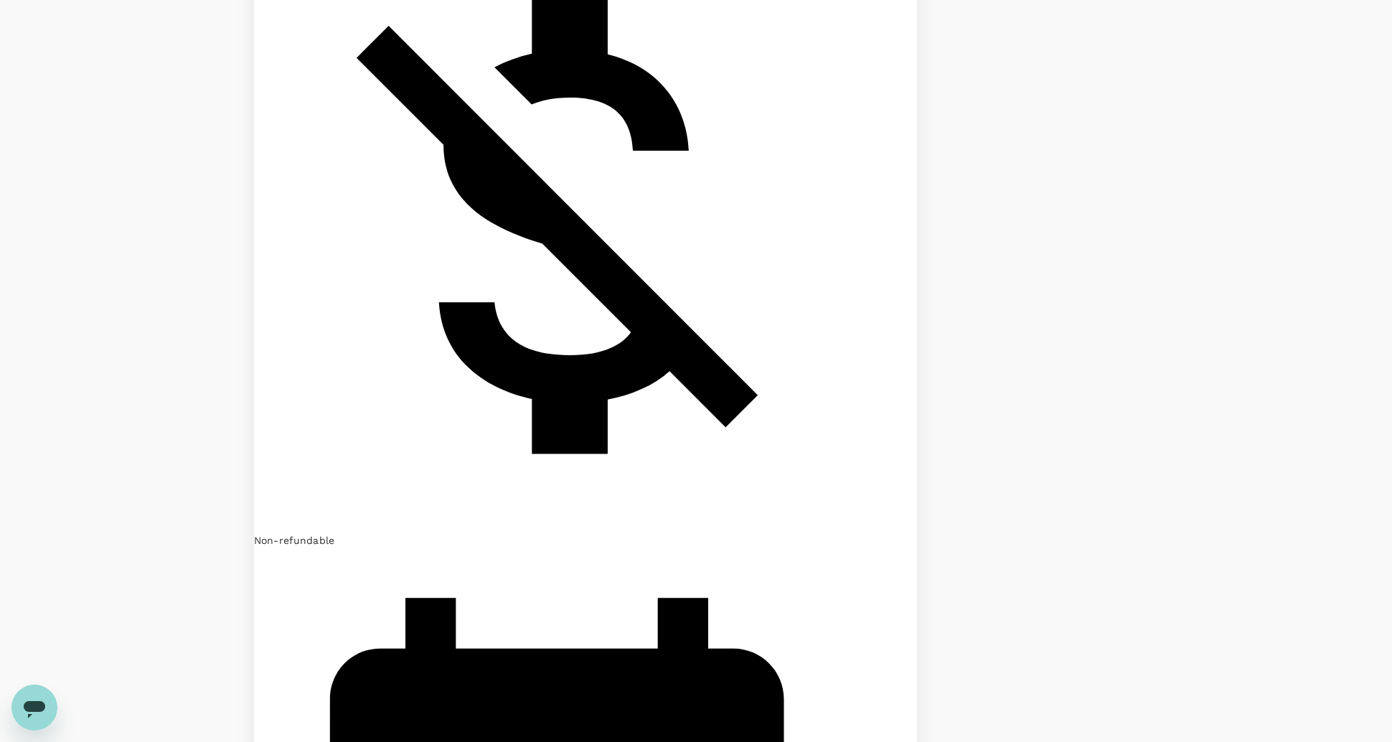
scroll to position [2315, 0]
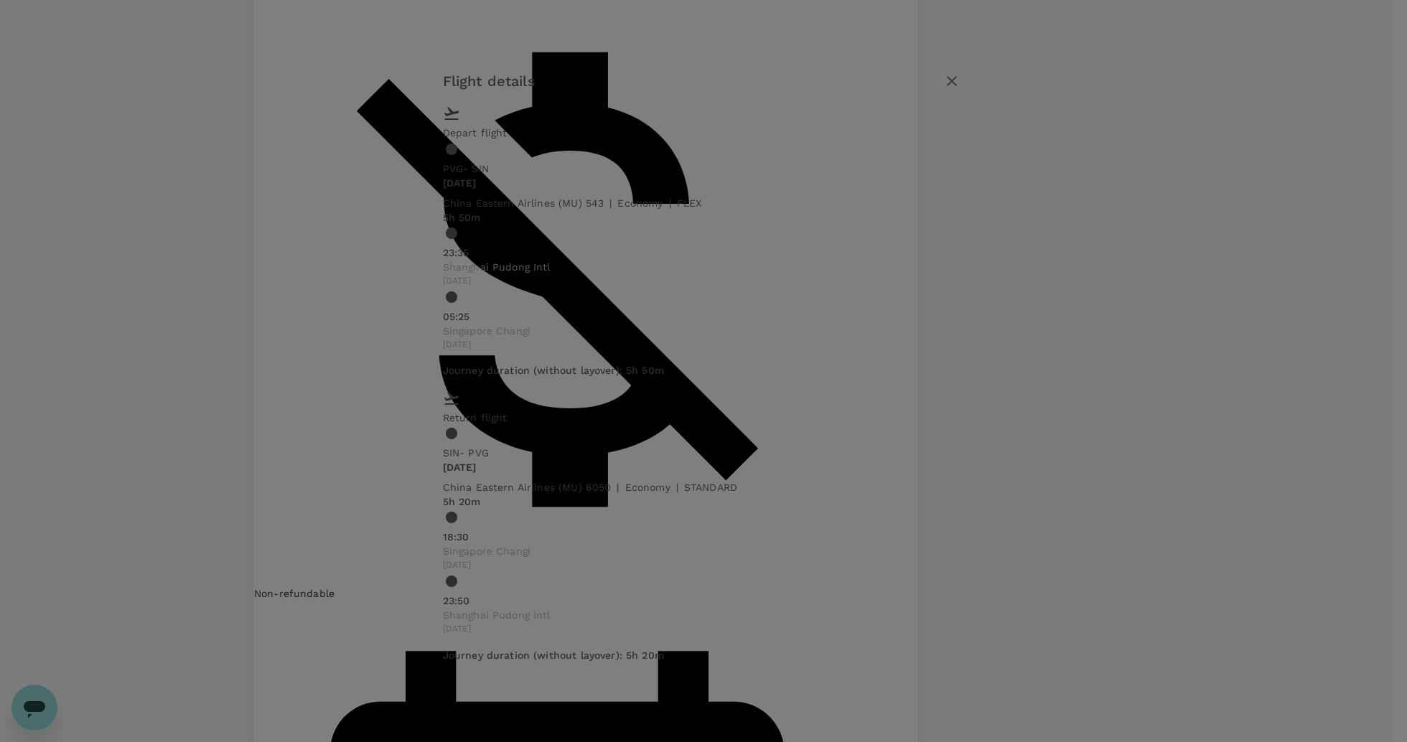
click at [960, 90] on icon "button" at bounding box center [951, 80] width 17 height 17
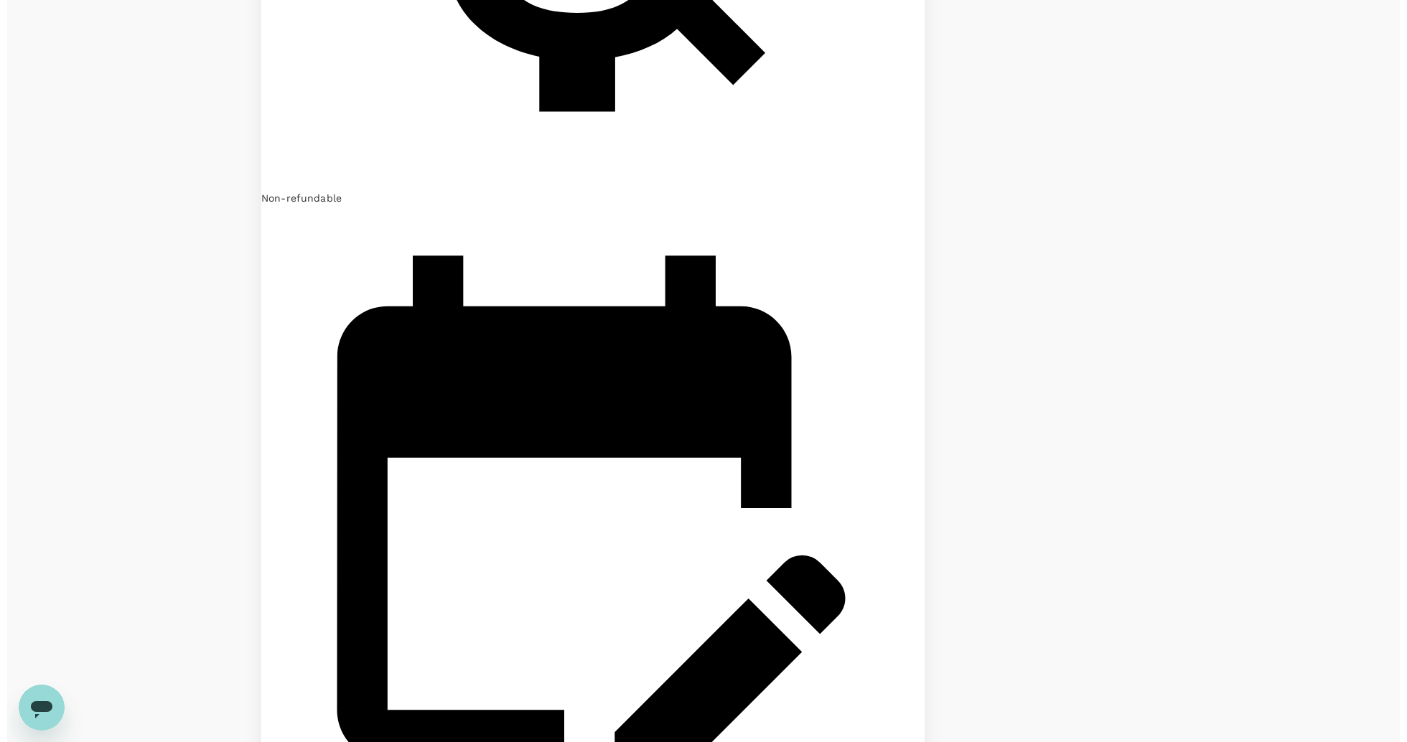
scroll to position [3024, 0]
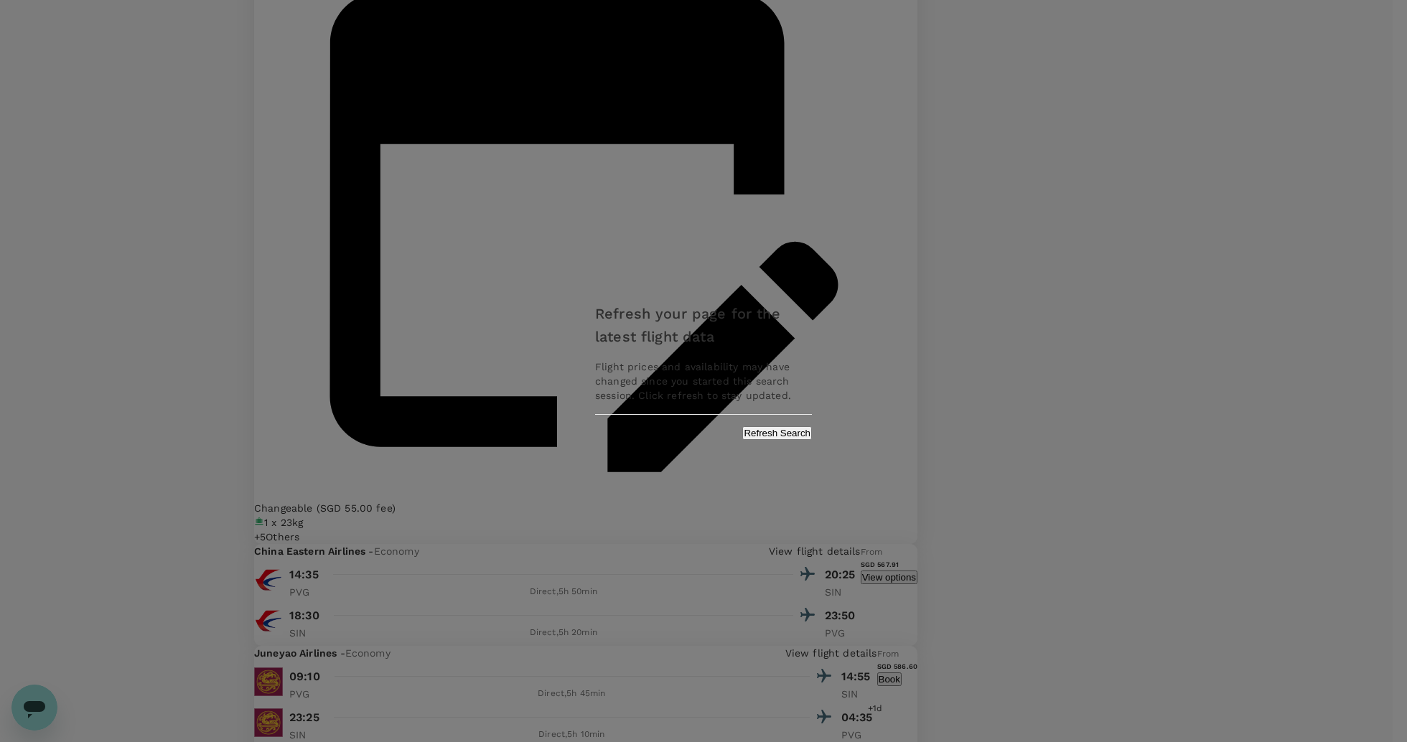
click at [756, 439] on button "Refresh Search" at bounding box center [777, 433] width 70 height 14
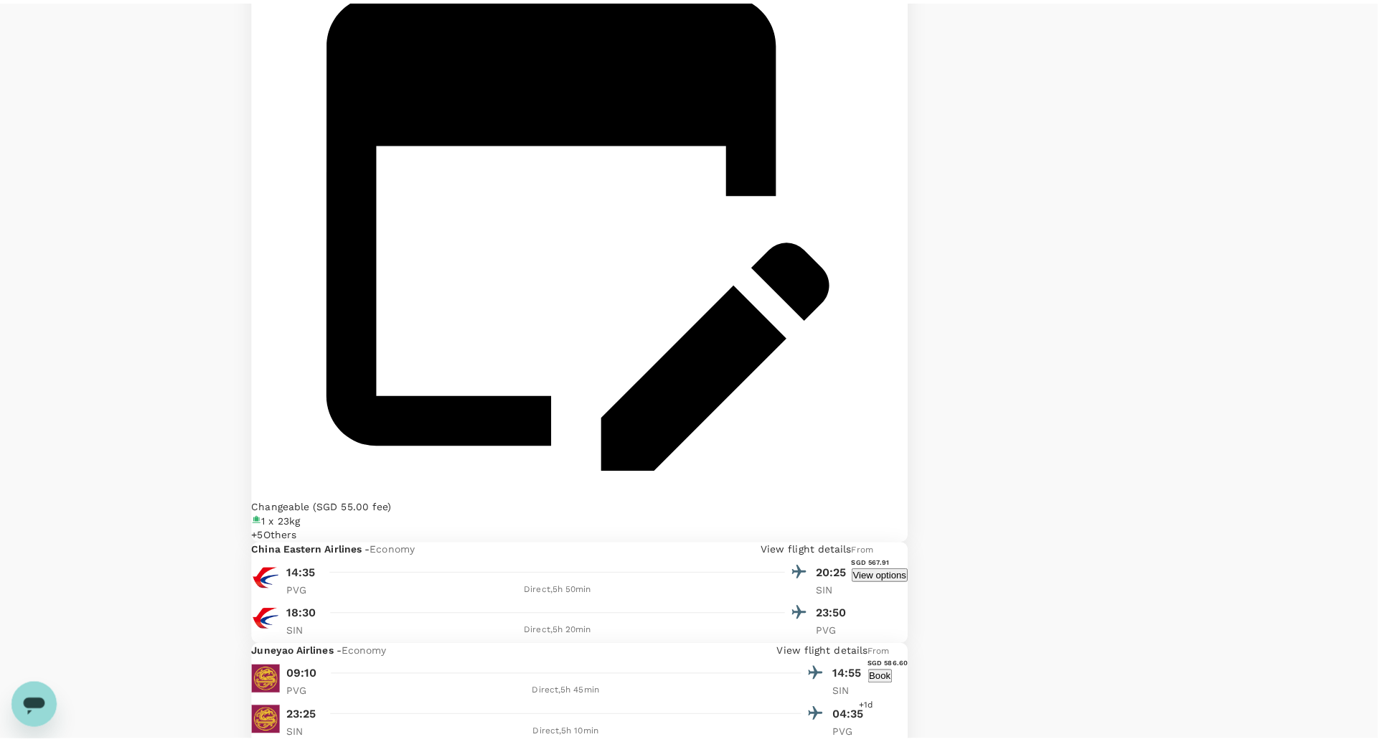
scroll to position [1181, 0]
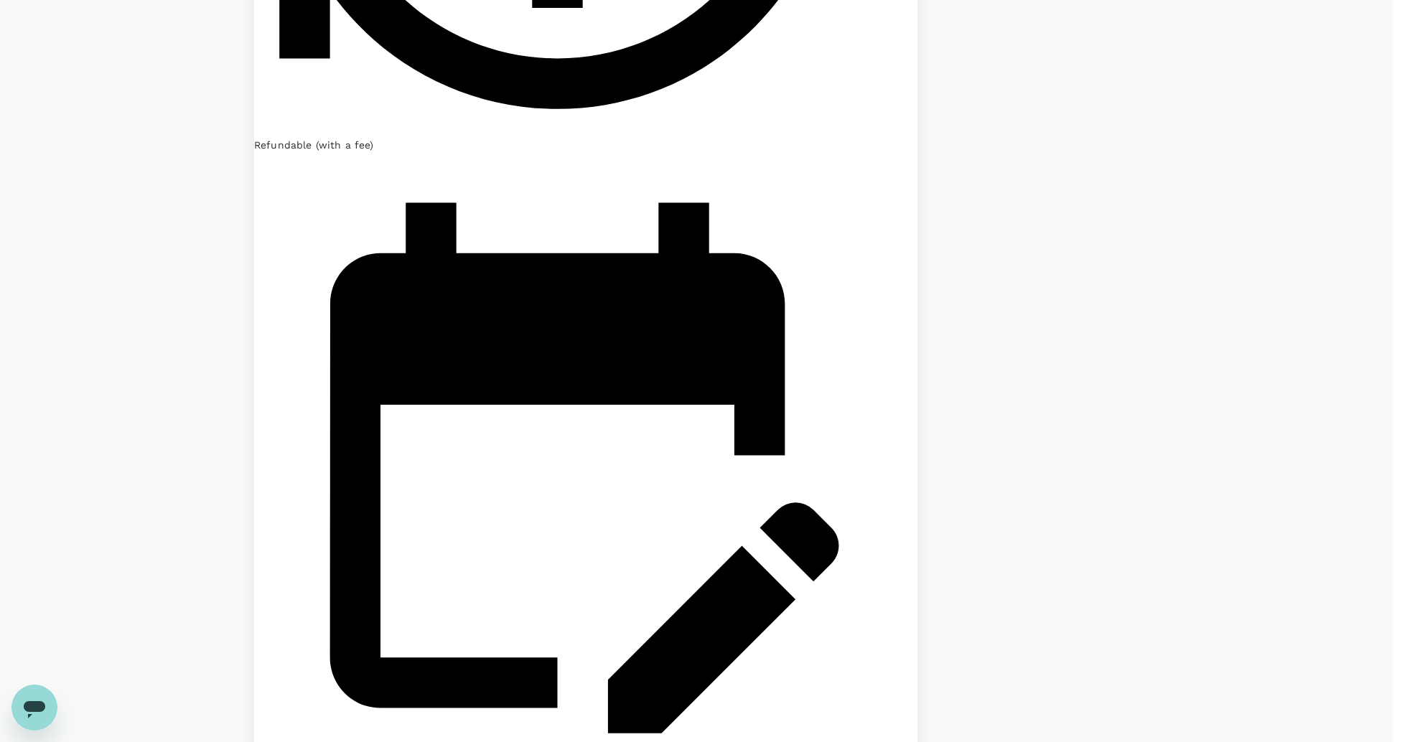
click at [372, 317] on div "Refresh your page for the latest flight data Flight prices and availability may…" at bounding box center [703, 371] width 1407 height 742
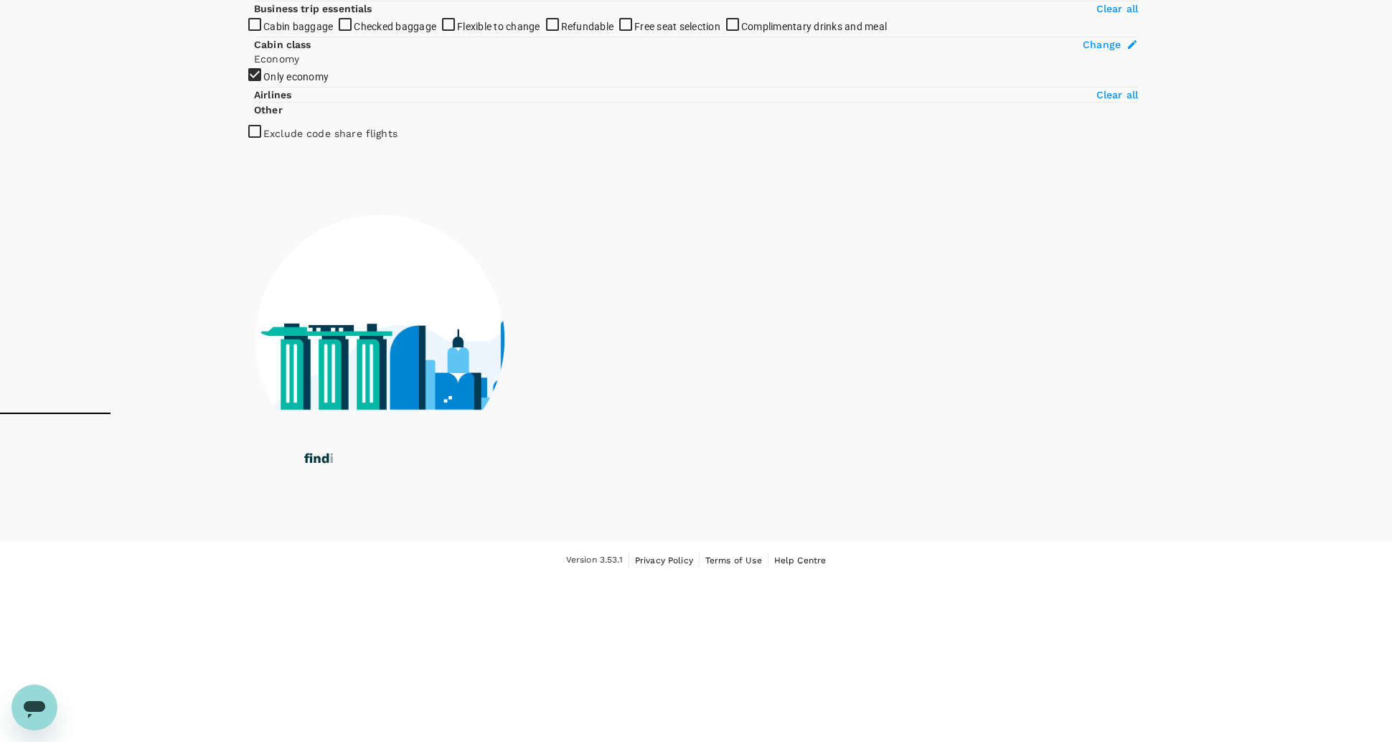
scroll to position [0, 0]
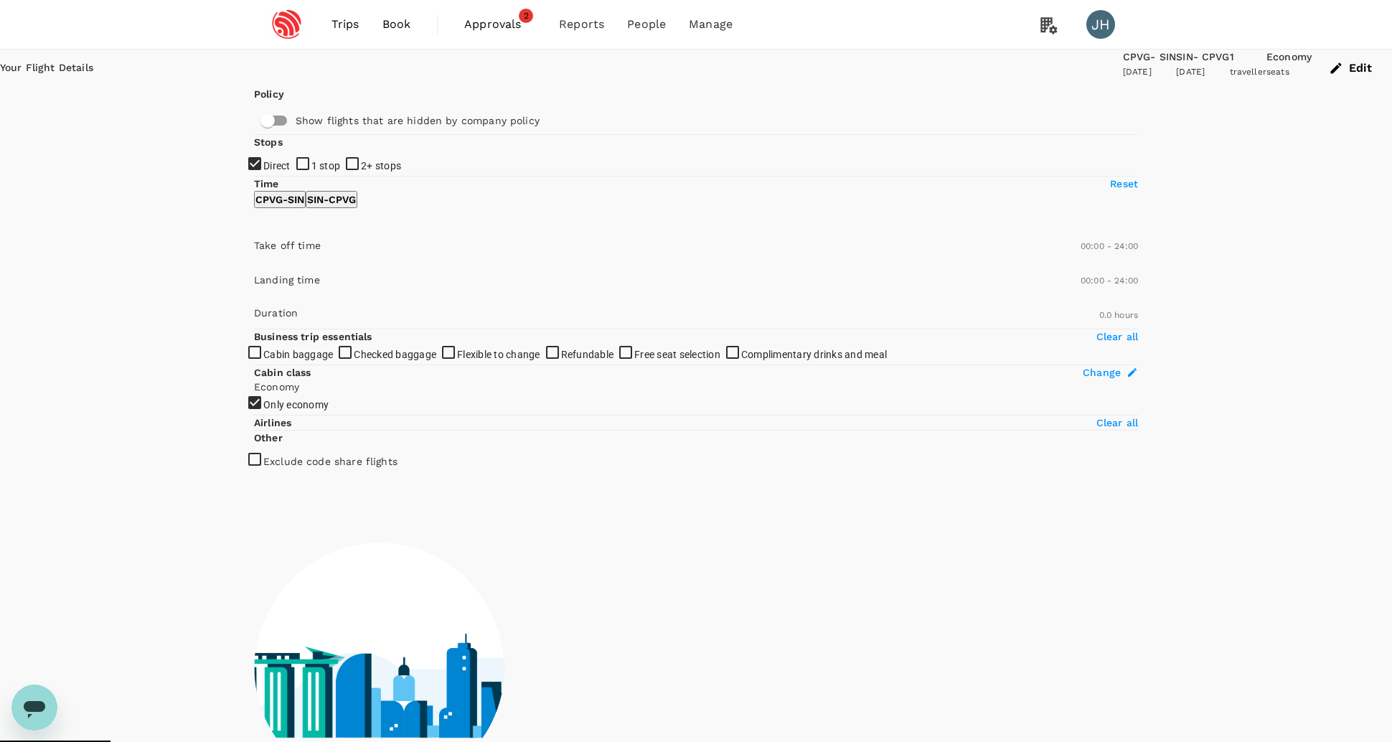
click at [390, 41] on link "Book" at bounding box center [397, 24] width 52 height 49
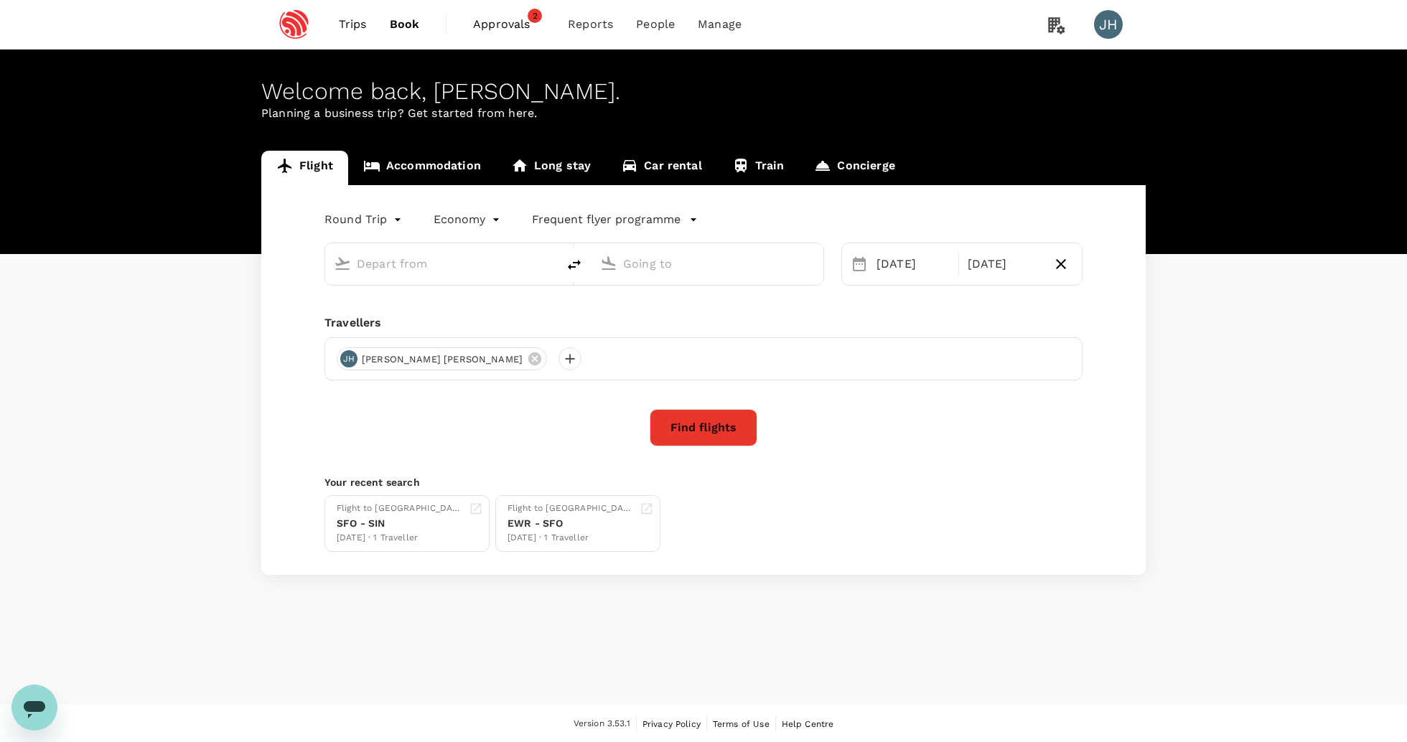
type input "[GEOGRAPHIC_DATA], [GEOGRAPHIC_DATA] (any)"
type input "Singapore Changi (SIN)"
type input "[GEOGRAPHIC_DATA], [GEOGRAPHIC_DATA] (any)"
type input "Singapore Changi (SIN)"
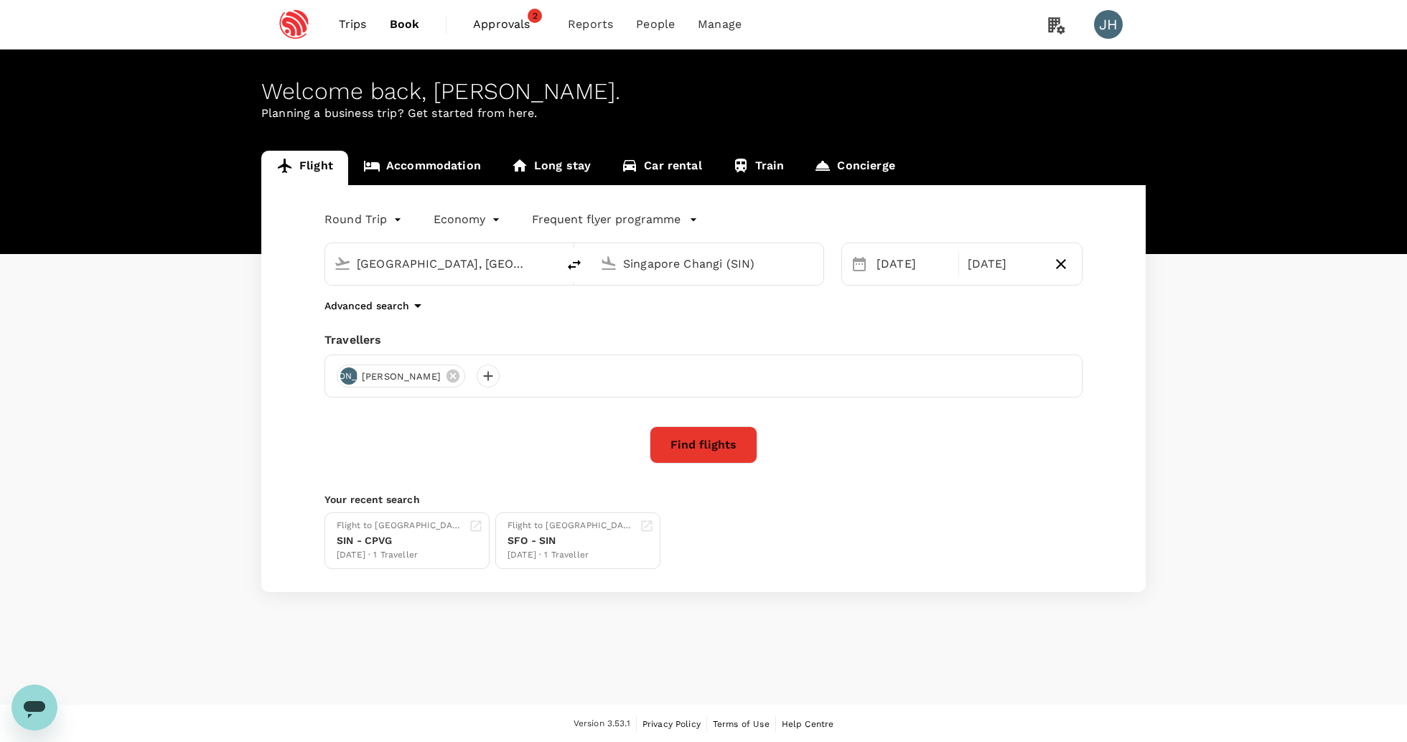
click at [362, 24] on span "Trips" at bounding box center [353, 24] width 28 height 17
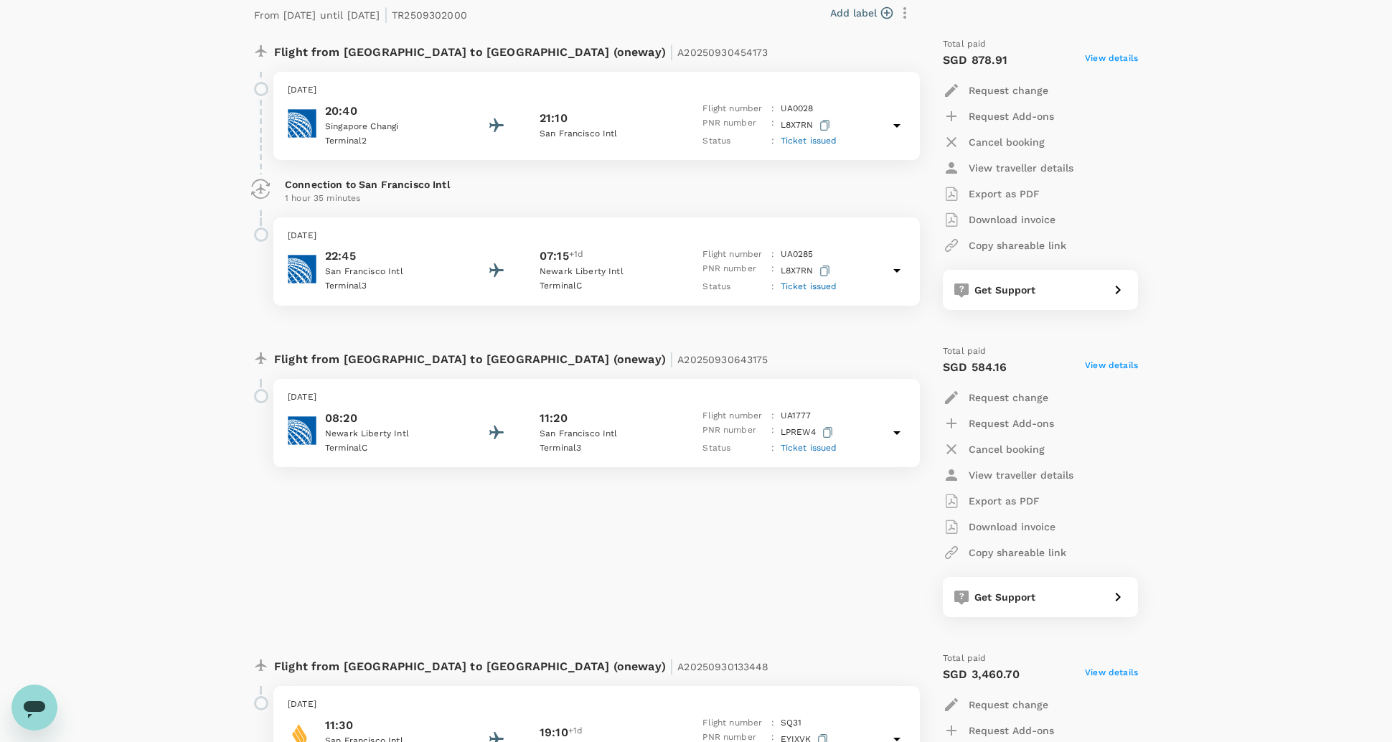
scroll to position [2462, 0]
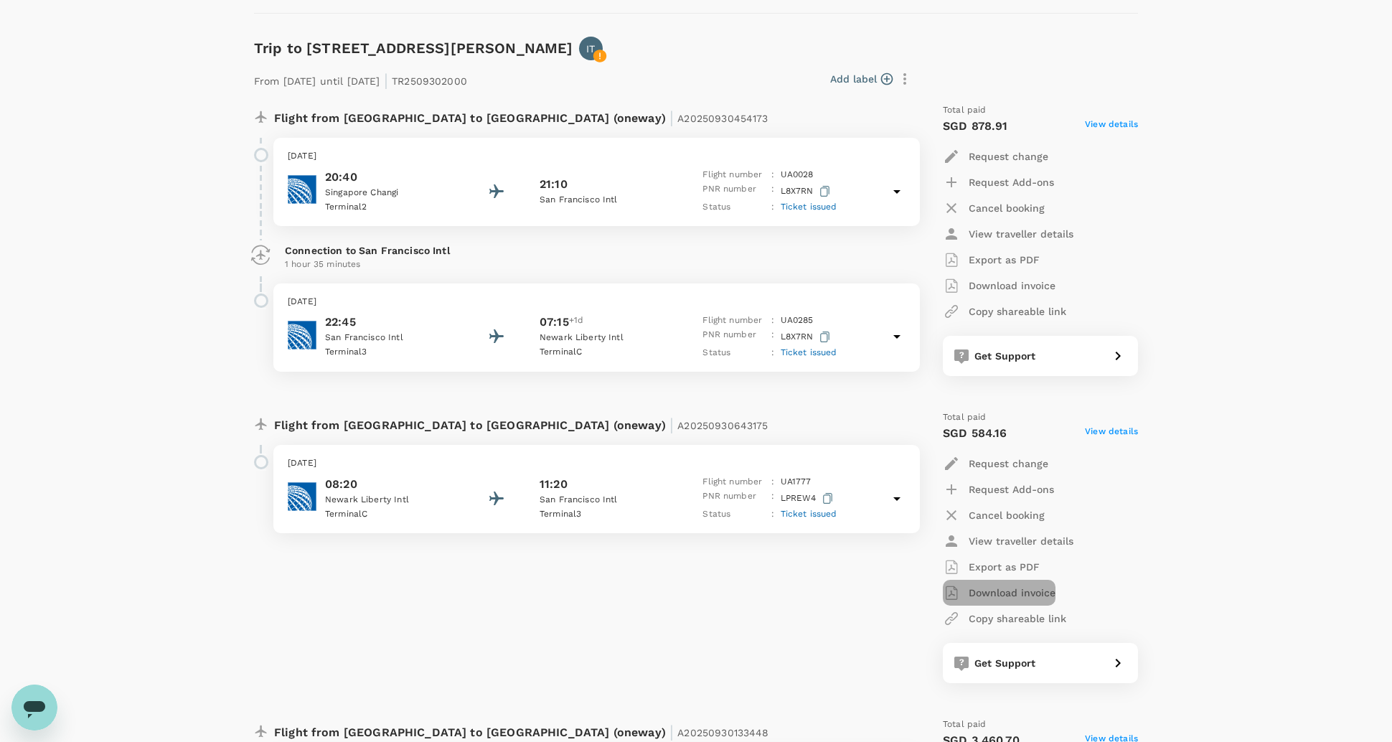
click at [1019, 600] on p "Download invoice" at bounding box center [1012, 593] width 87 height 14
click at [1009, 574] on p "Export as PDF" at bounding box center [1004, 567] width 71 height 14
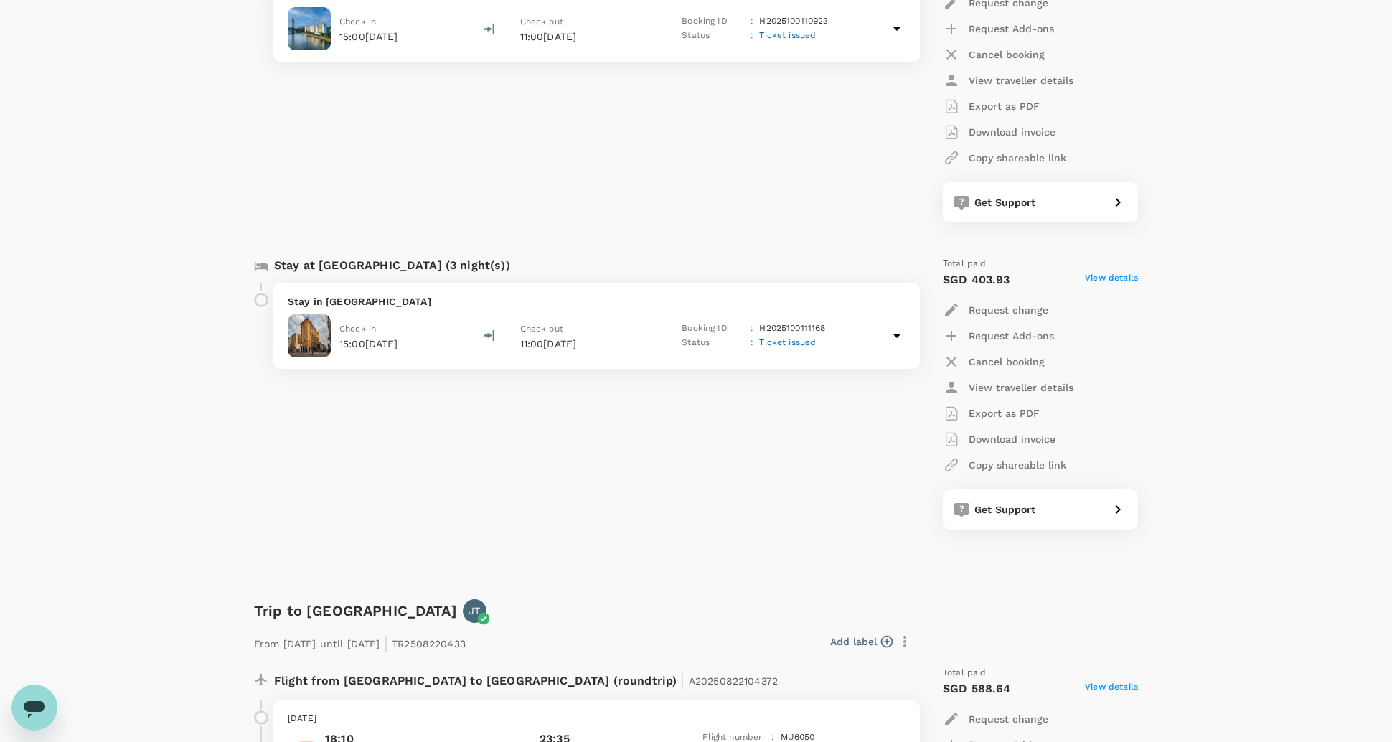
scroll to position [3730, 0]
